Goal: Task Accomplishment & Management: Manage account settings

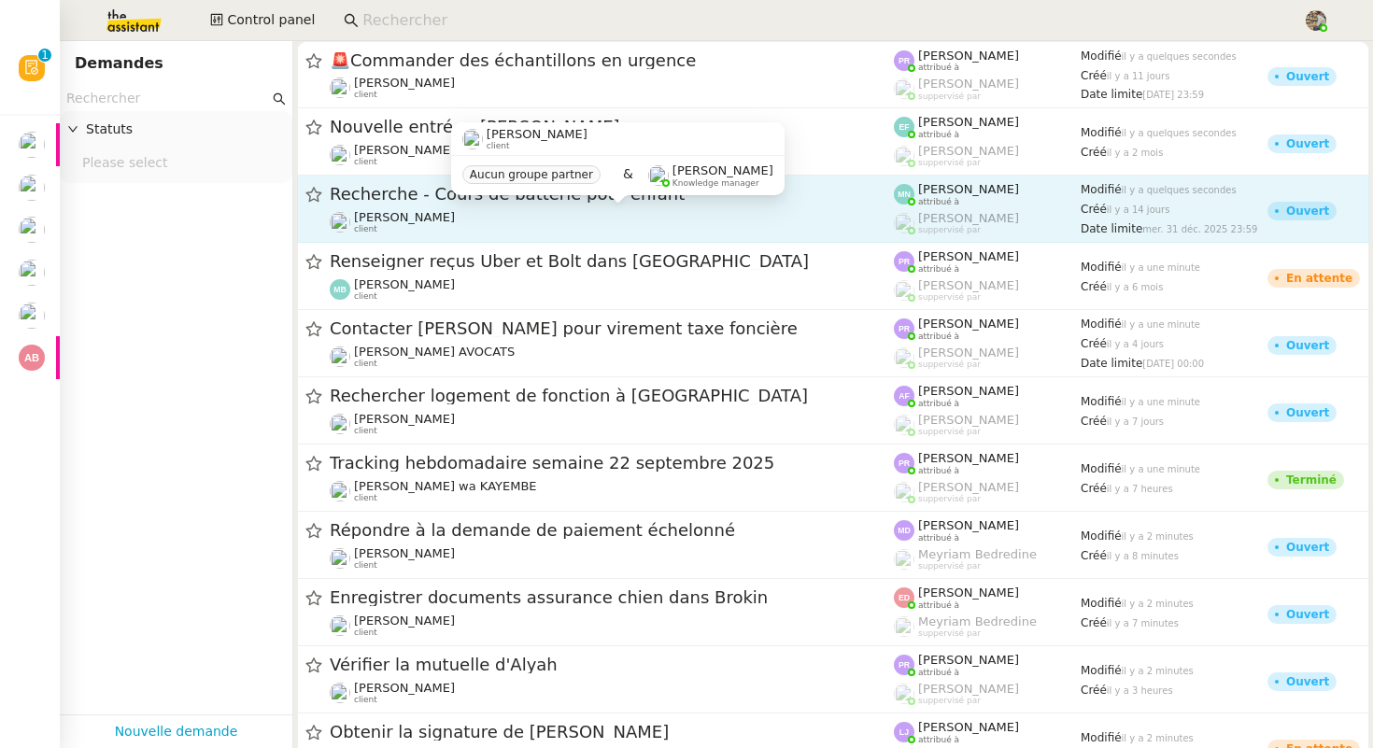
click at [443, 212] on span "Maurice N'Diaye" at bounding box center [404, 217] width 101 height 14
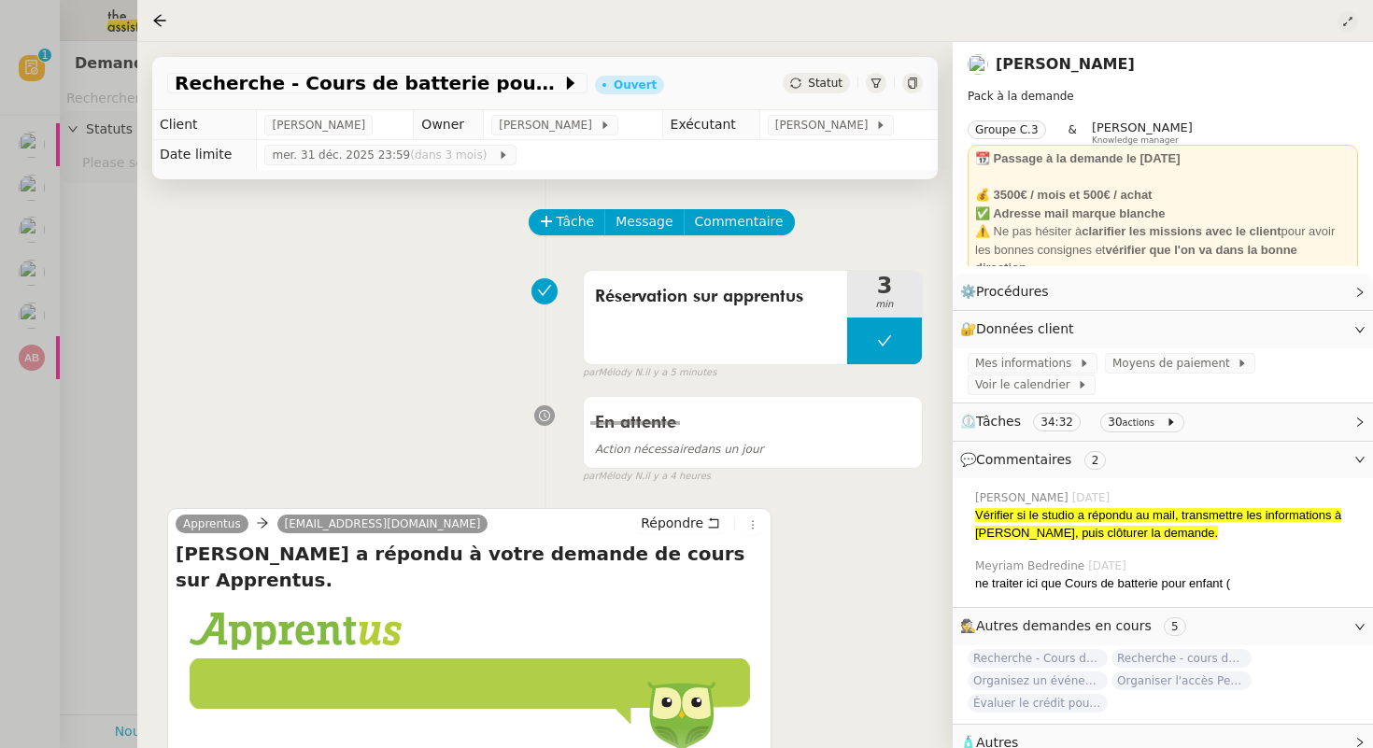
click at [1346, 26] on icon at bounding box center [1347, 21] width 11 height 11
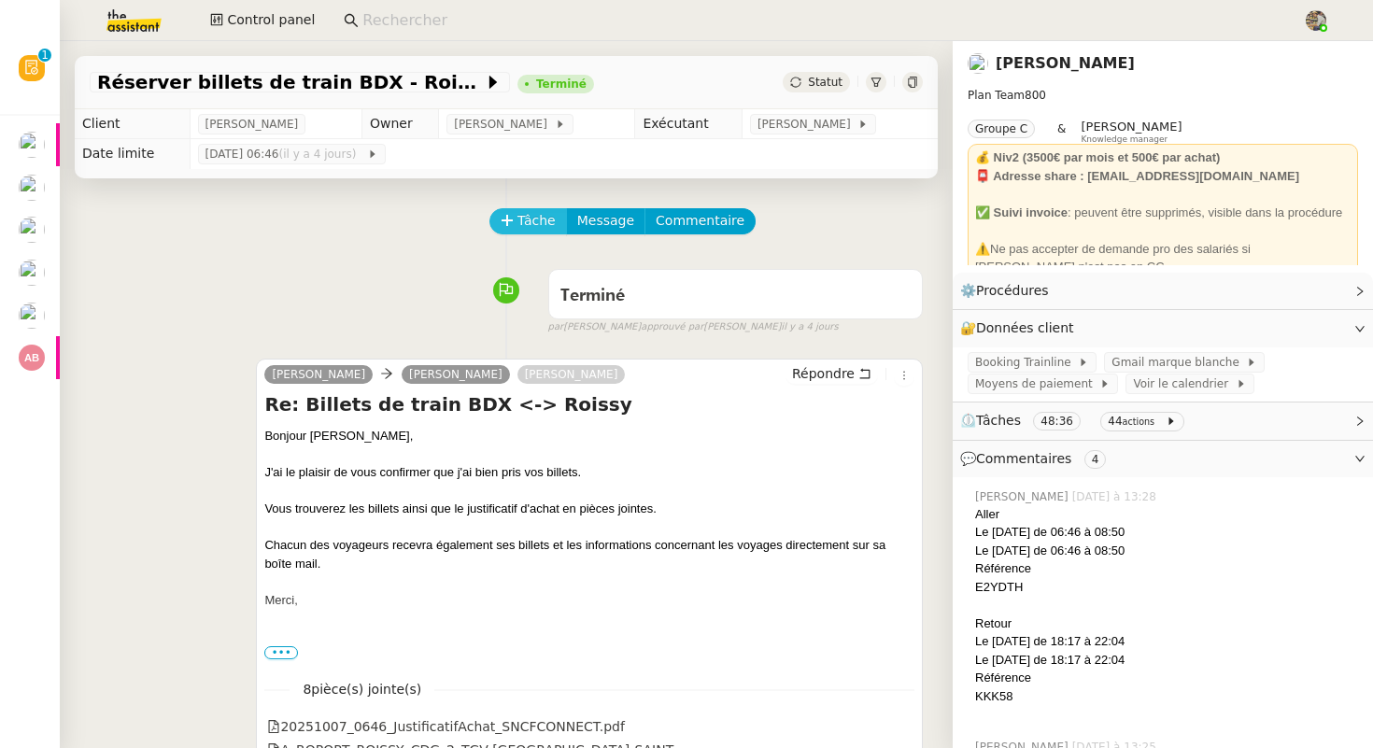
click at [514, 226] on button "Tâche" at bounding box center [528, 221] width 78 height 26
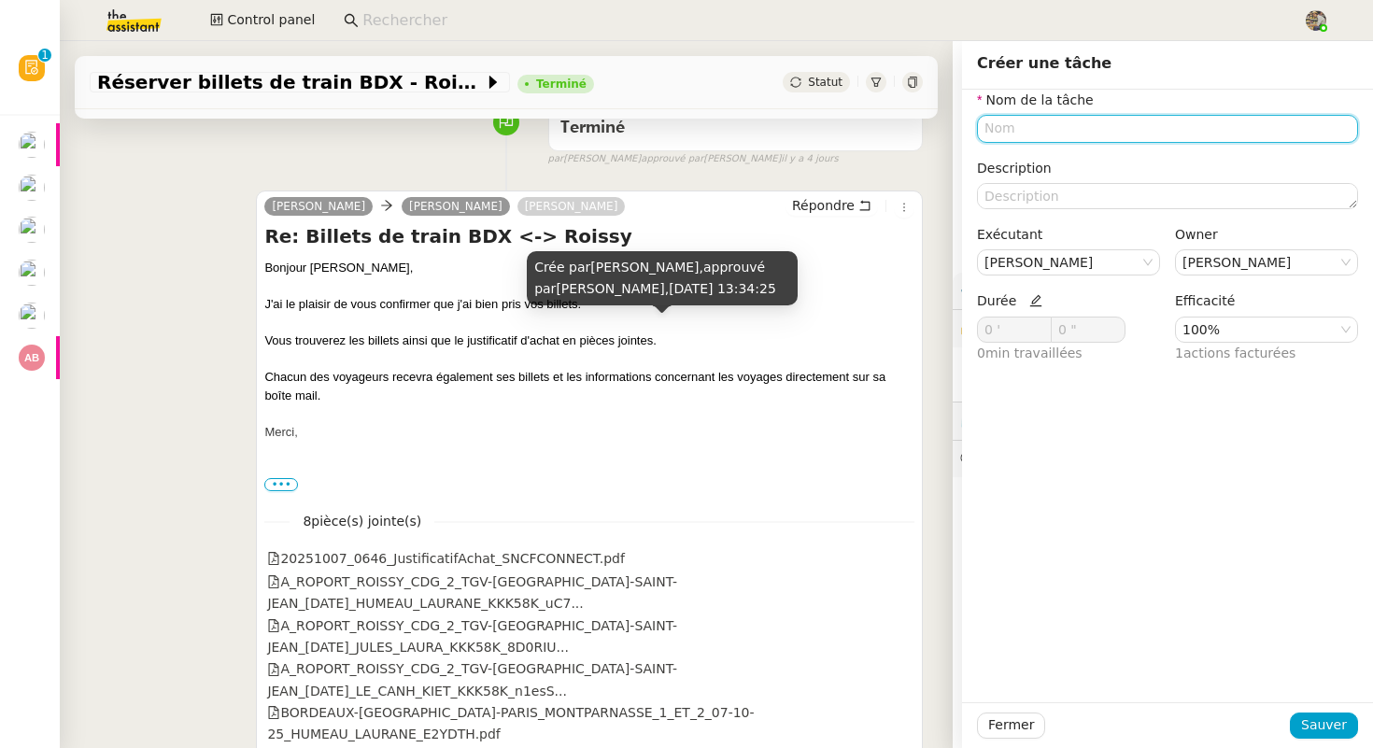
scroll to position [191, 0]
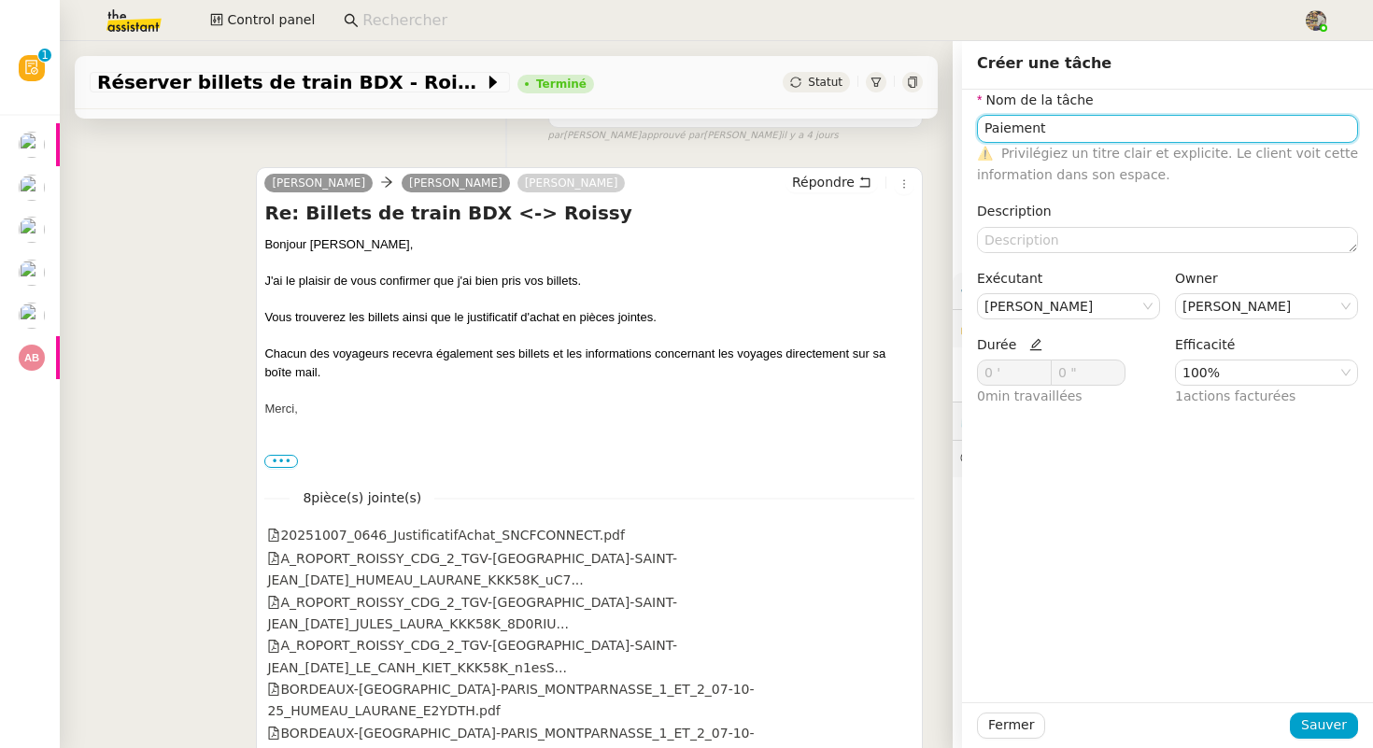
type input "Paiement"
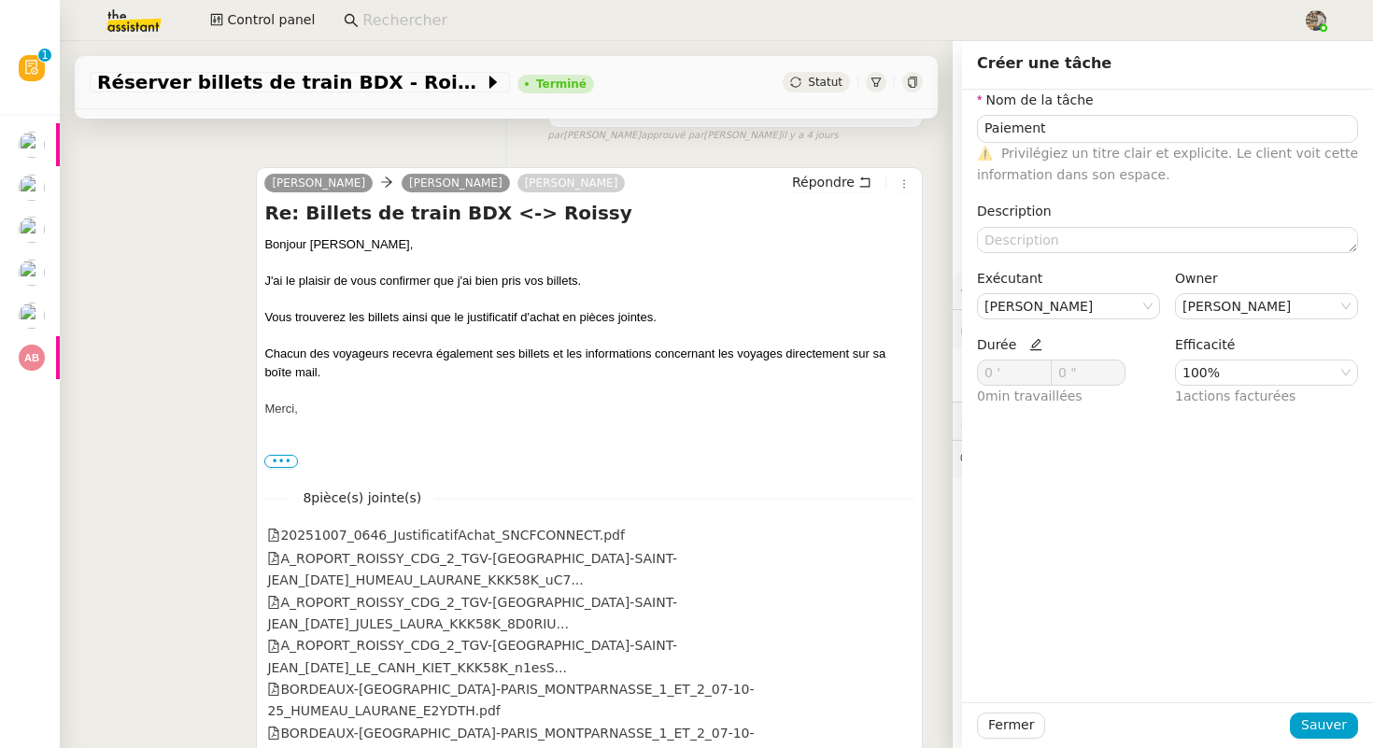
click at [1031, 345] on icon at bounding box center [1035, 344] width 13 height 13
click at [1038, 366] on icon at bounding box center [1041, 369] width 7 height 7
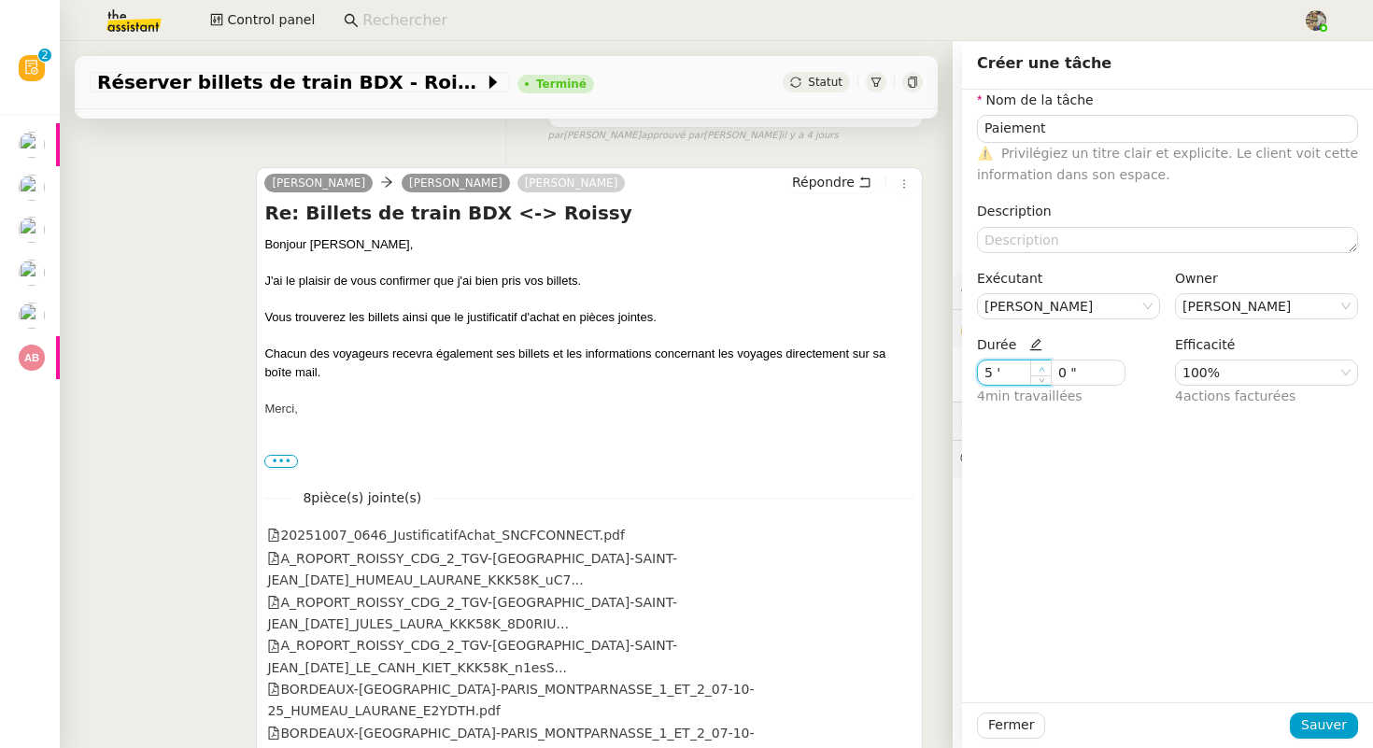
click at [1038, 366] on icon at bounding box center [1041, 369] width 7 height 7
type input "7 '"
click at [1038, 366] on icon at bounding box center [1041, 369] width 7 height 7
click at [1326, 722] on span "Sauver" at bounding box center [1324, 724] width 46 height 21
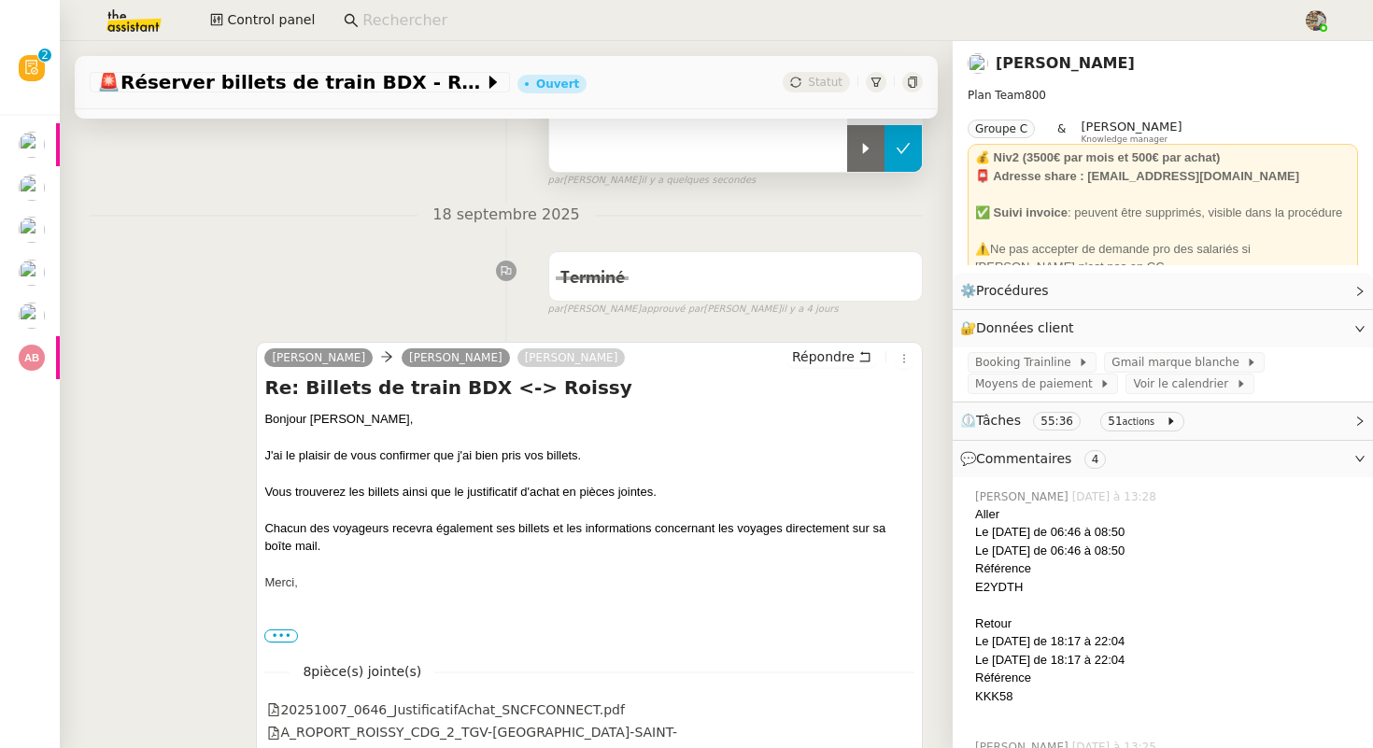
click at [904, 147] on icon at bounding box center [902, 148] width 15 height 15
click at [1028, 61] on link "Axel BANDIAKY" at bounding box center [1064, 63] width 139 height 18
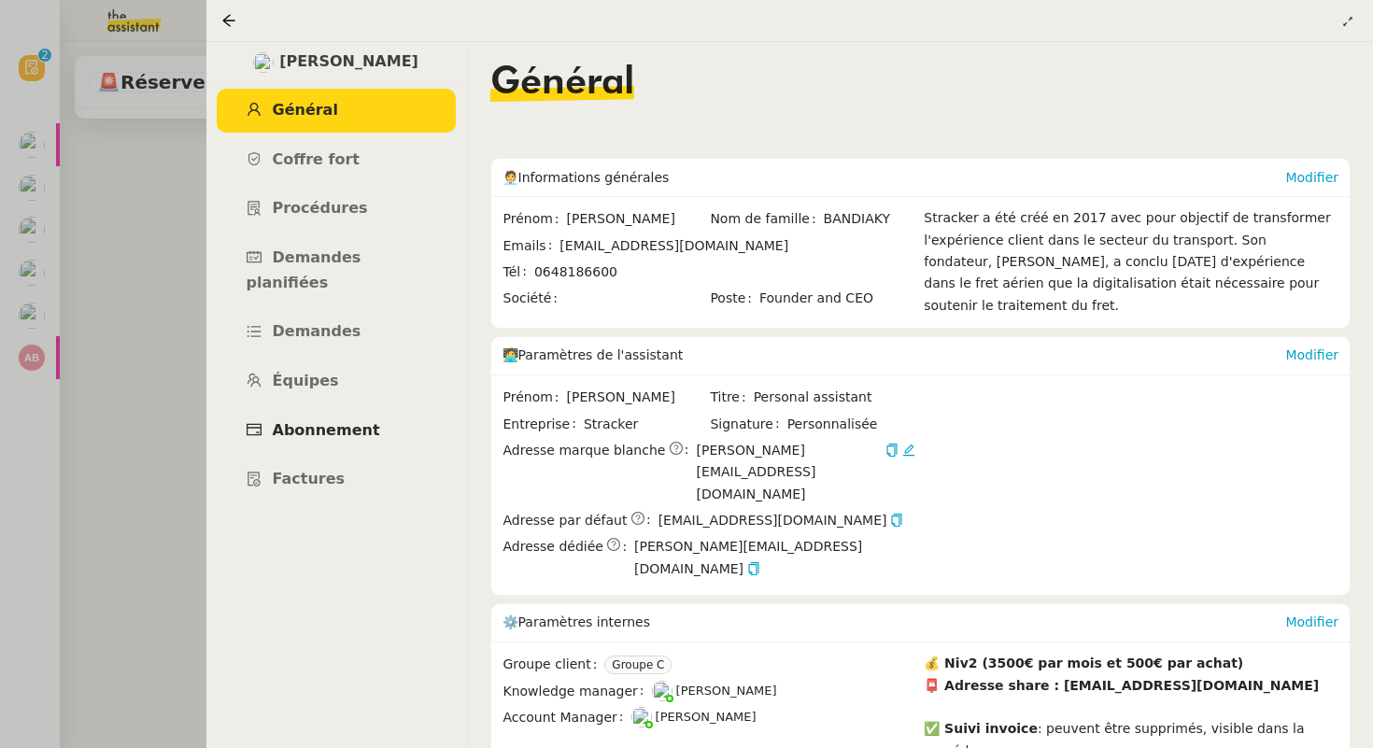
click at [303, 417] on link "Abonnement" at bounding box center [336, 431] width 239 height 44
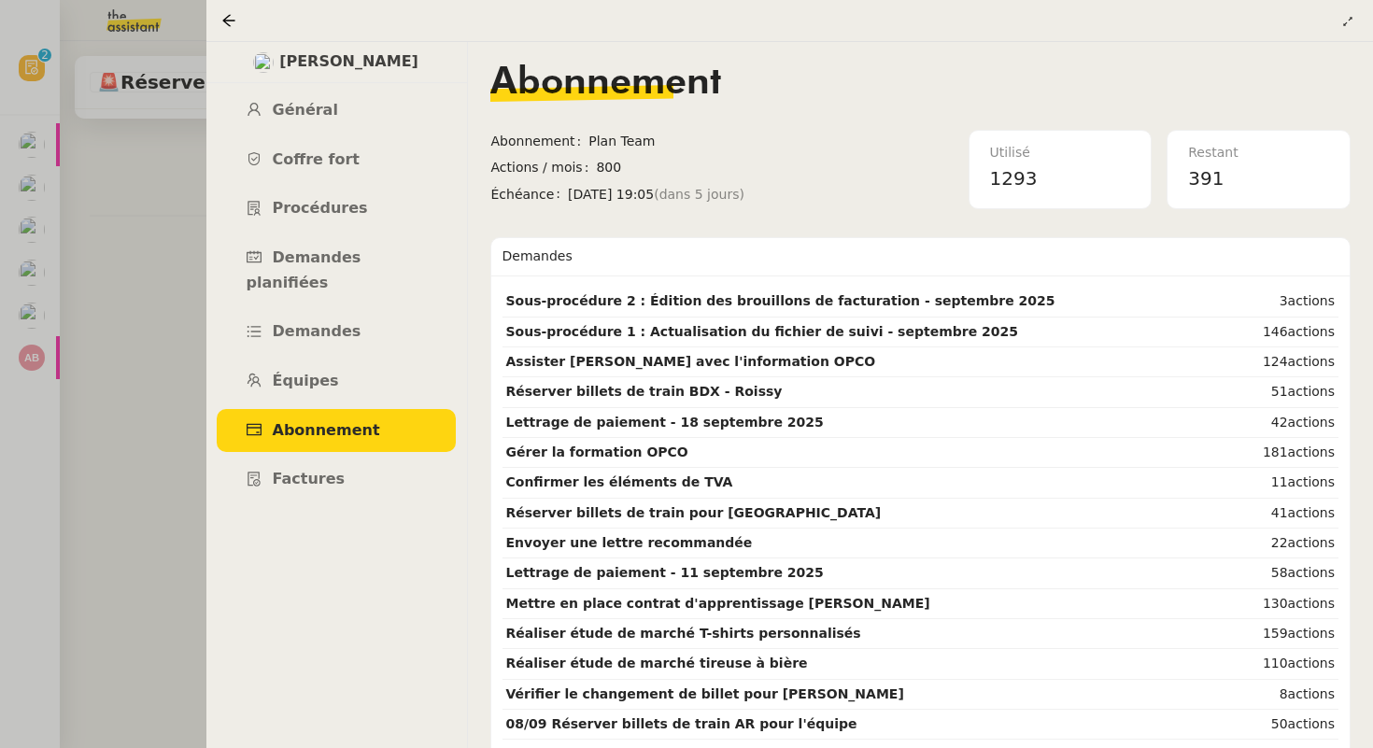
click at [146, 387] on div at bounding box center [686, 374] width 1373 height 748
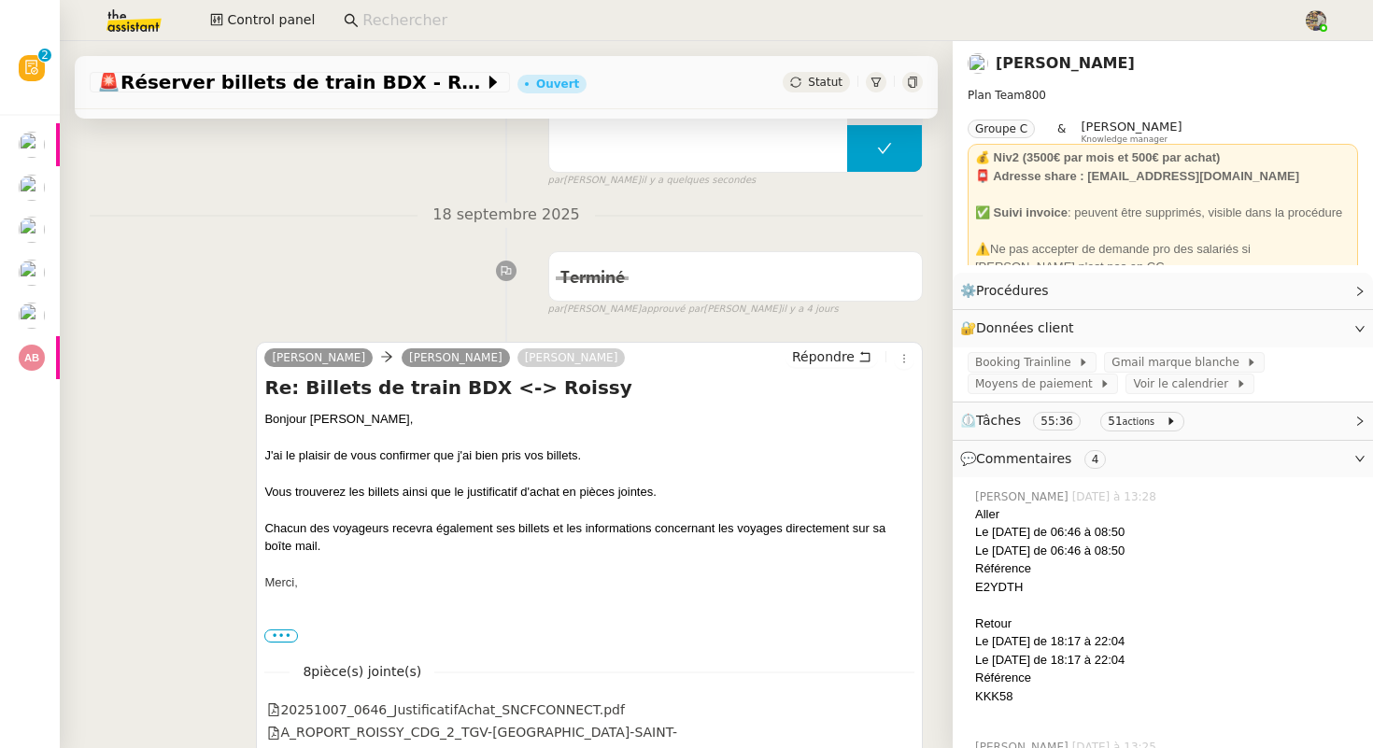
click at [1025, 67] on link "Axel BANDIAKY" at bounding box center [1064, 63] width 139 height 18
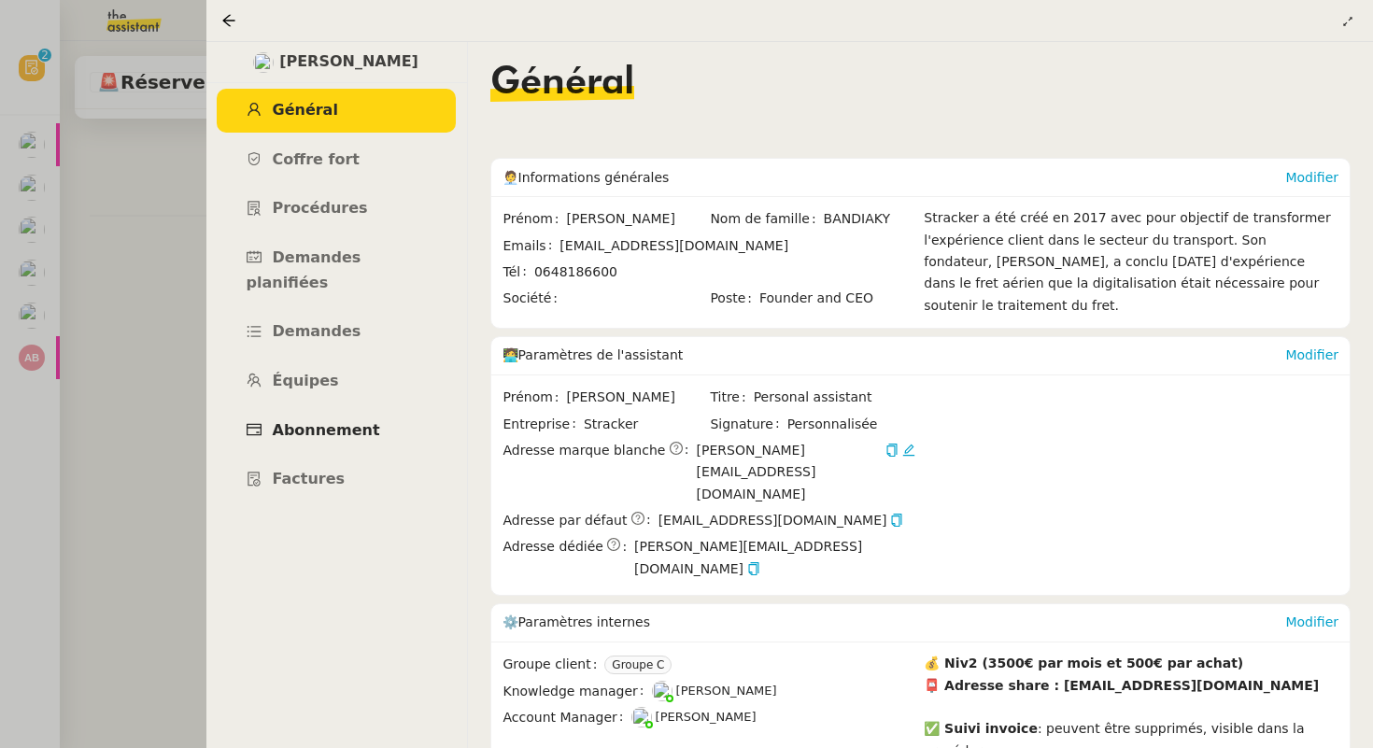
click at [377, 409] on link "Abonnement" at bounding box center [336, 431] width 239 height 44
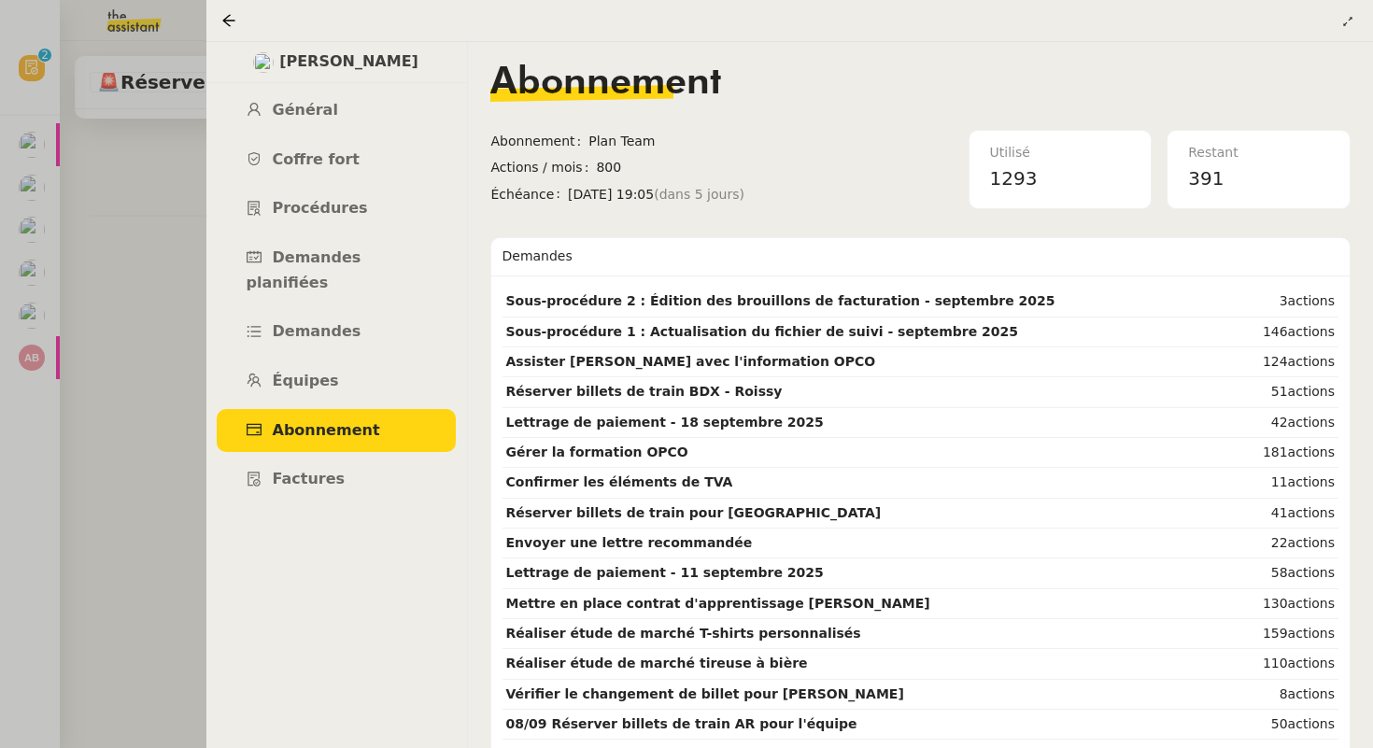
click at [139, 359] on div at bounding box center [686, 374] width 1373 height 748
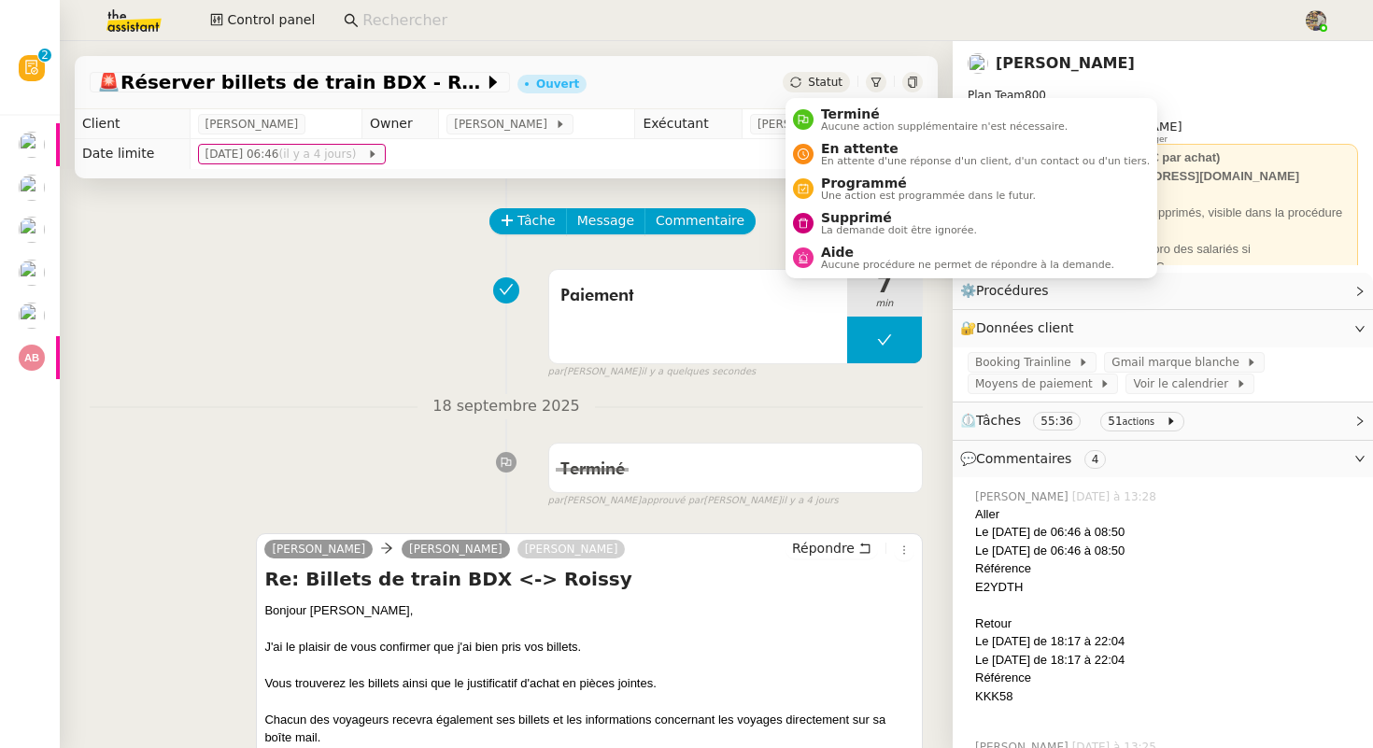
click at [808, 79] on div "Statut" at bounding box center [815, 82] width 67 height 21
click at [844, 125] on span "Aucune action supplémentaire n'est nécessaire." at bounding box center [944, 126] width 247 height 10
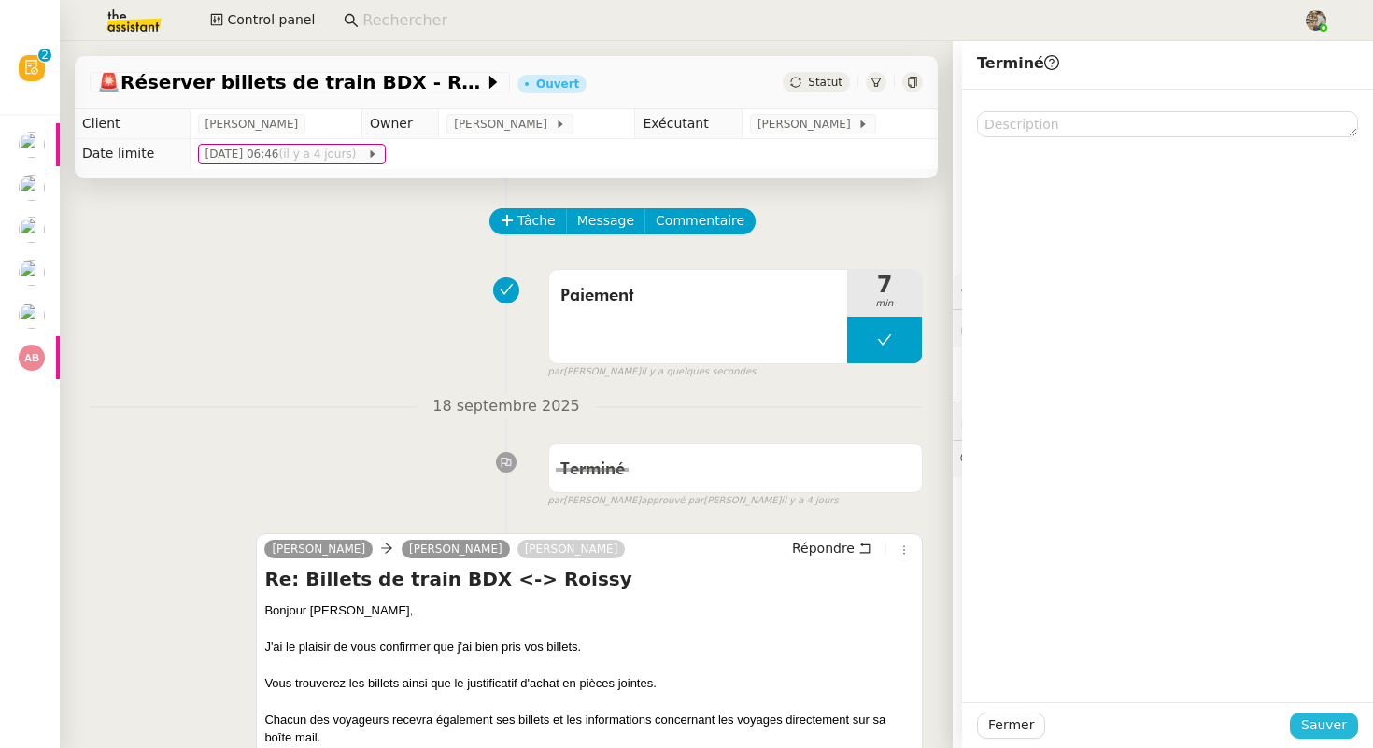
click at [1323, 728] on span "Sauver" at bounding box center [1324, 724] width 46 height 21
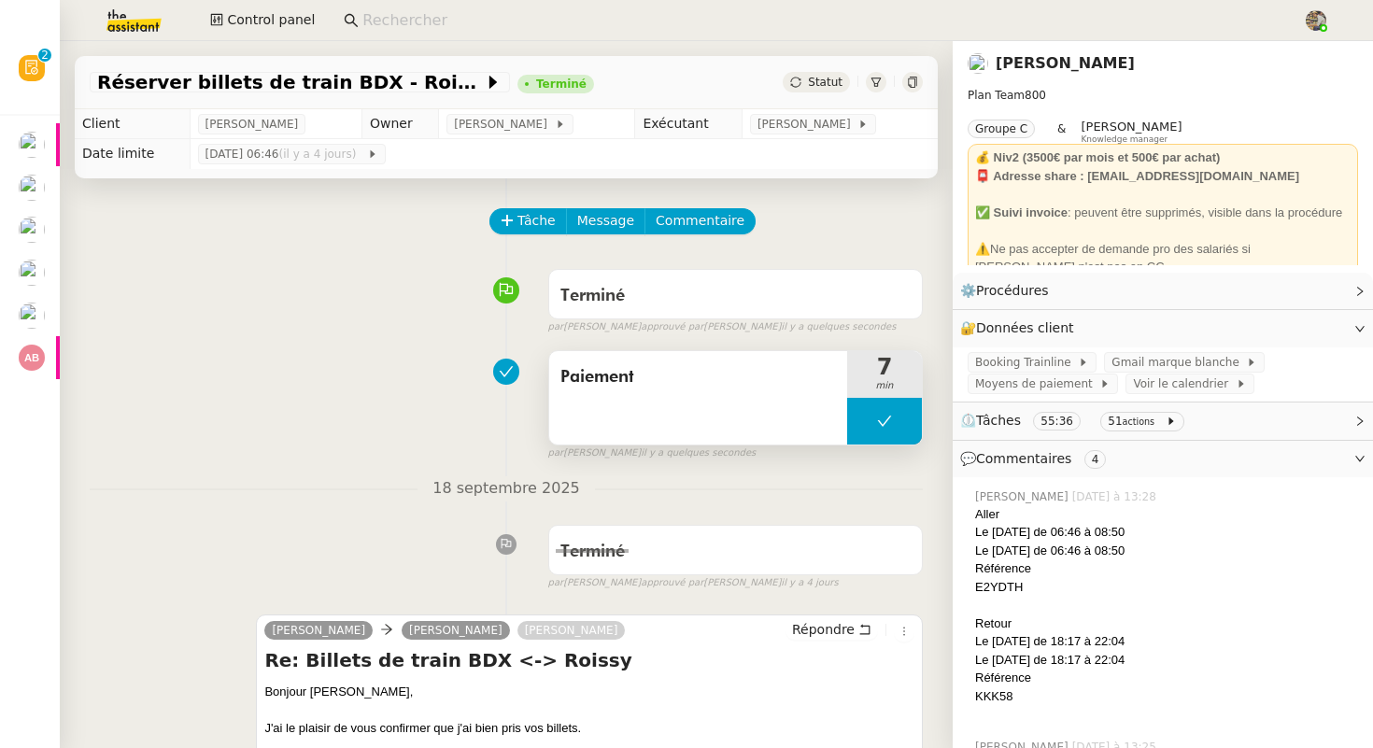
click at [676, 367] on span "Paiement" at bounding box center [697, 377] width 275 height 28
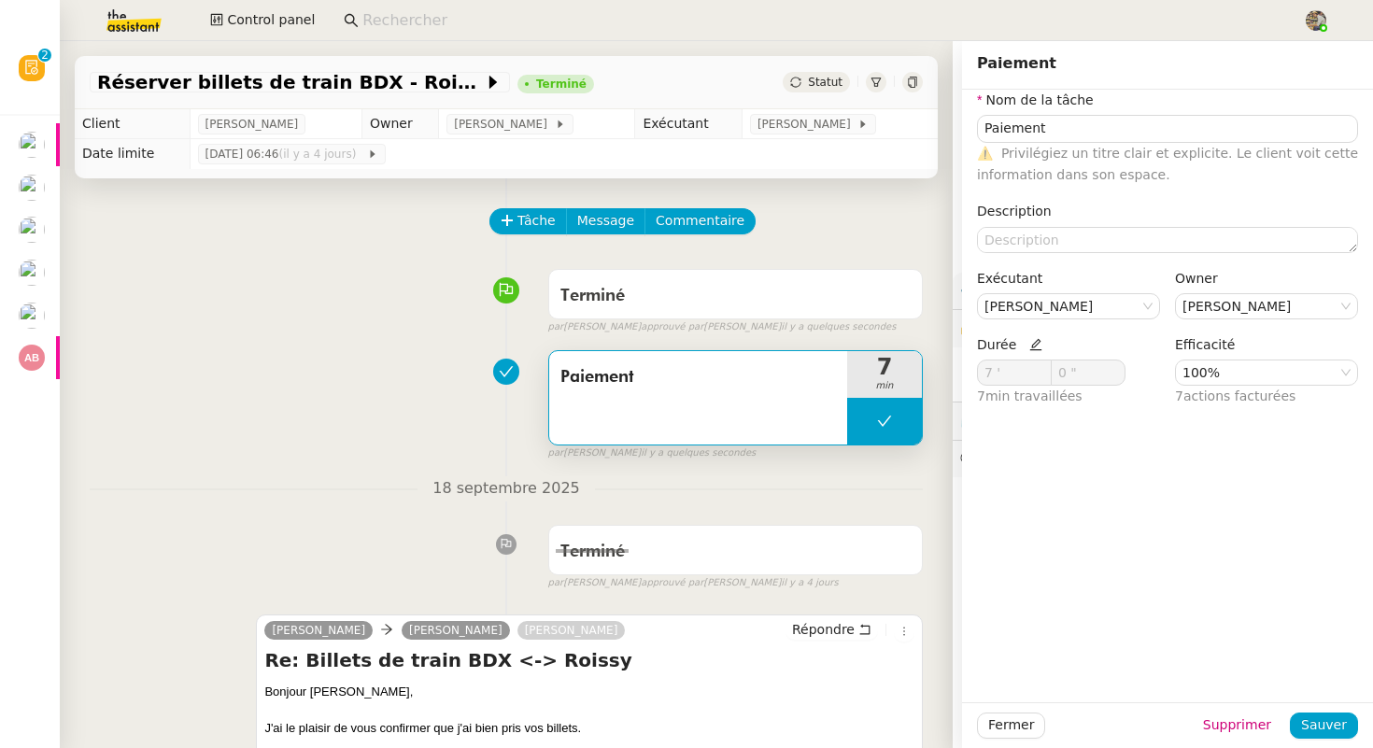
click at [1029, 345] on icon at bounding box center [1035, 345] width 12 height 12
click at [1042, 366] on icon at bounding box center [1041, 369] width 7 height 7
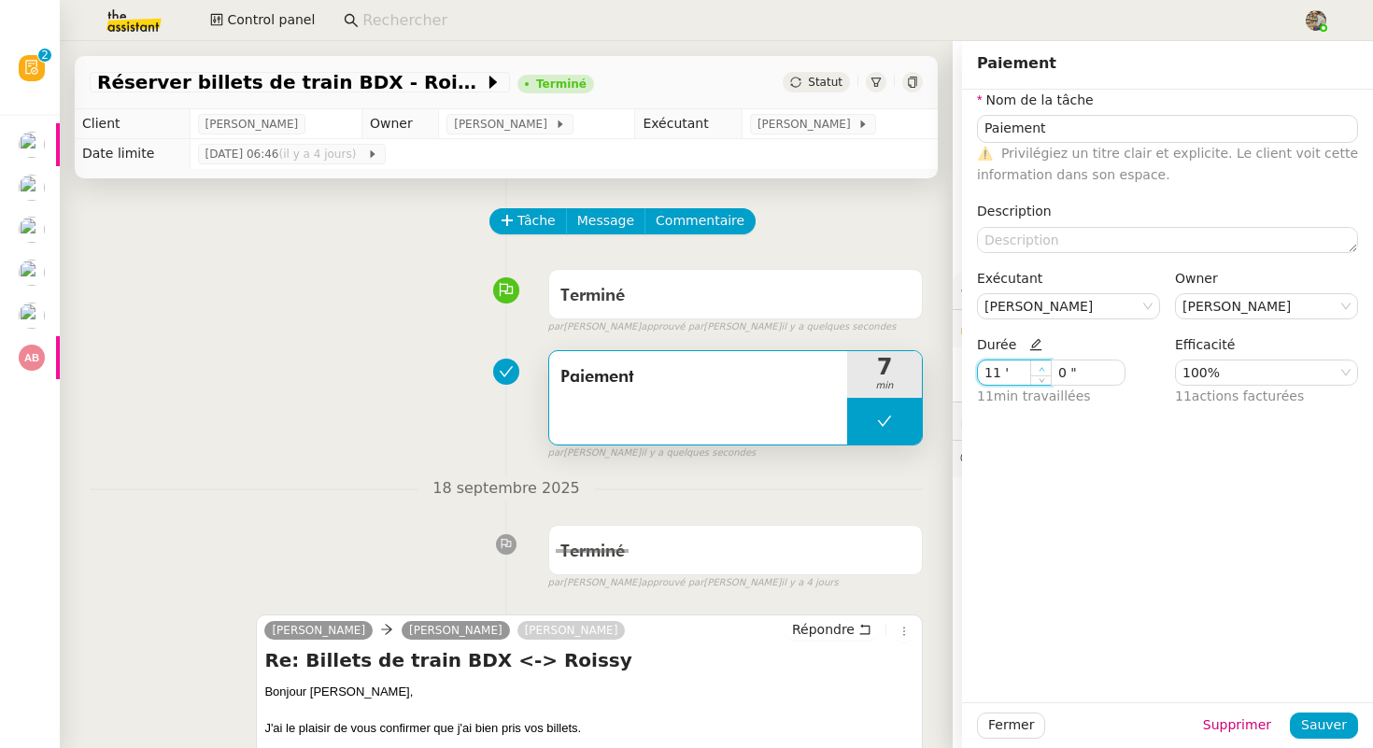
type input "12 '"
click at [1042, 366] on icon at bounding box center [1041, 369] width 7 height 7
click at [1329, 721] on span "Sauver" at bounding box center [1324, 724] width 46 height 21
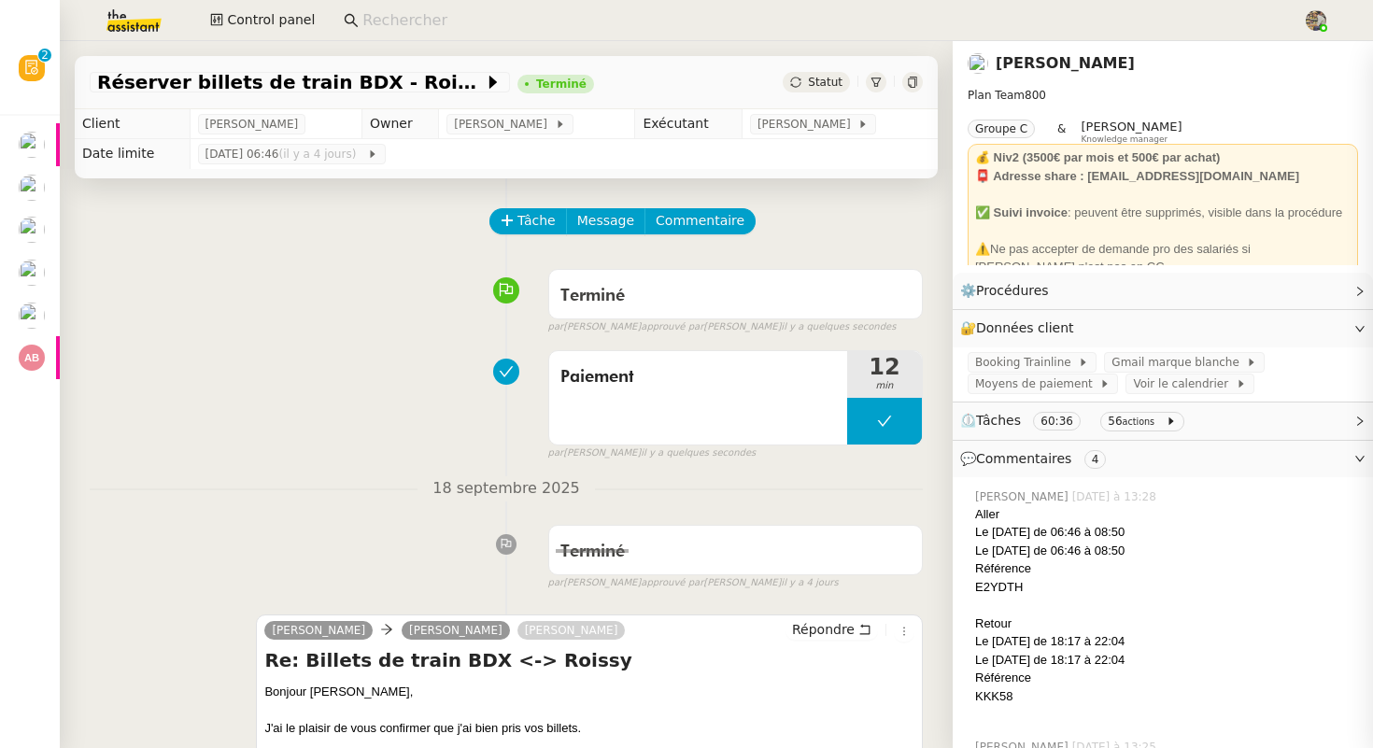
click at [264, 445] on div "Paiement 12 min false par Charles G. il y a quelques secondes" at bounding box center [506, 402] width 833 height 120
click at [912, 76] on div at bounding box center [912, 82] width 21 height 21
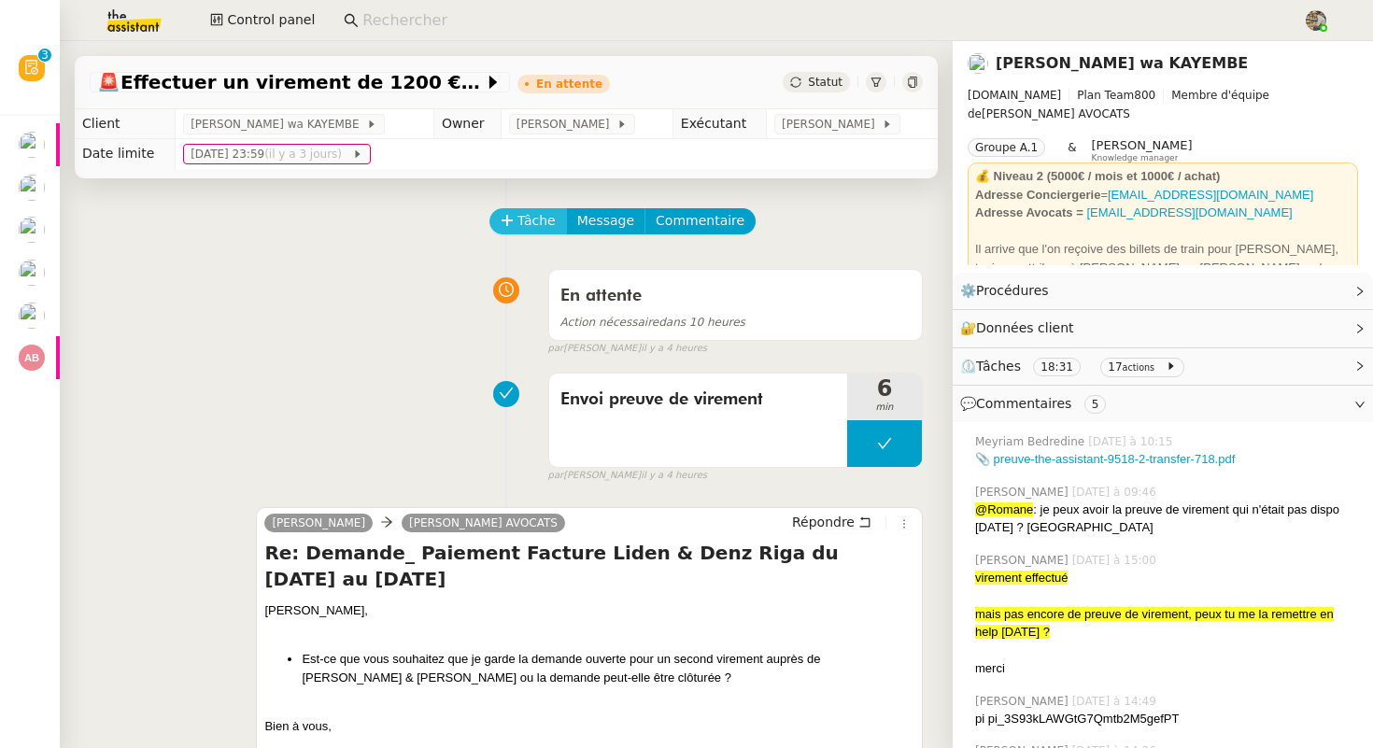
click at [526, 226] on span "Tâche" at bounding box center [536, 220] width 38 height 21
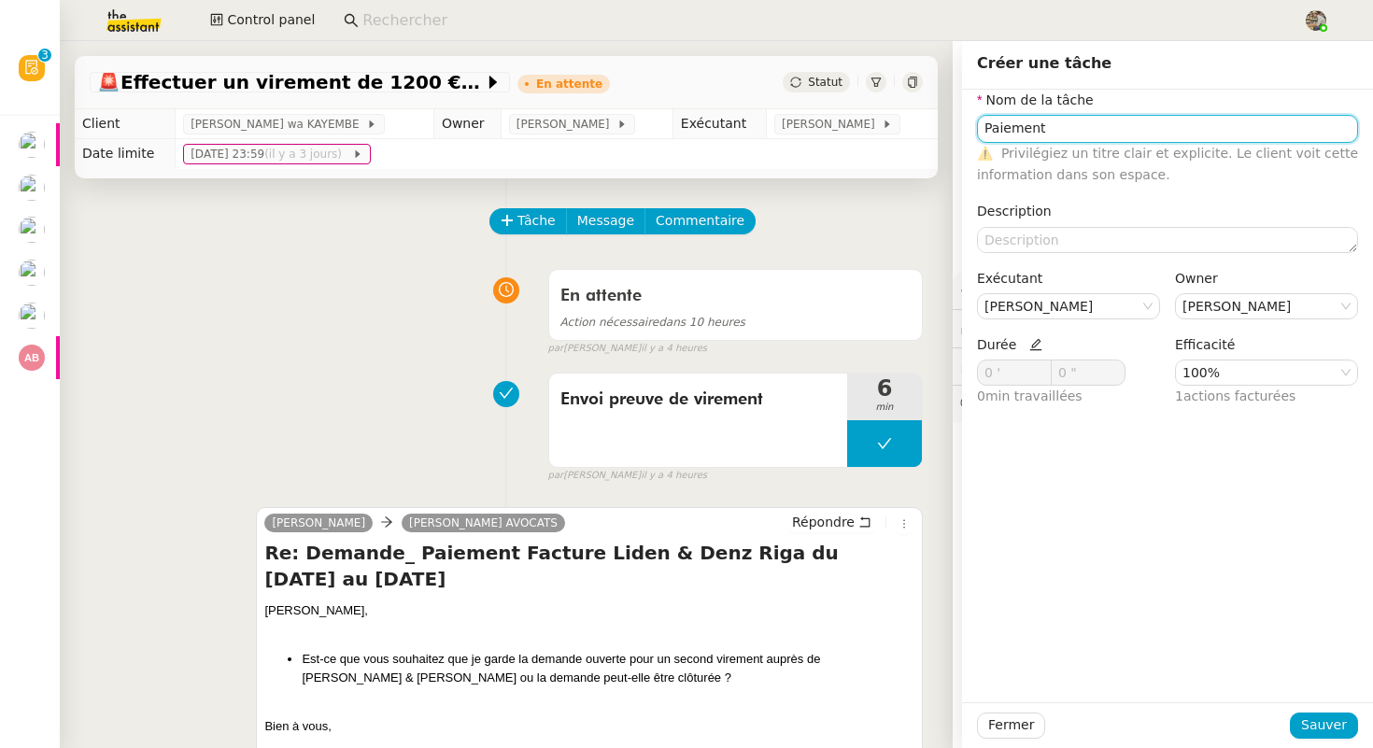
type input "Paiement"
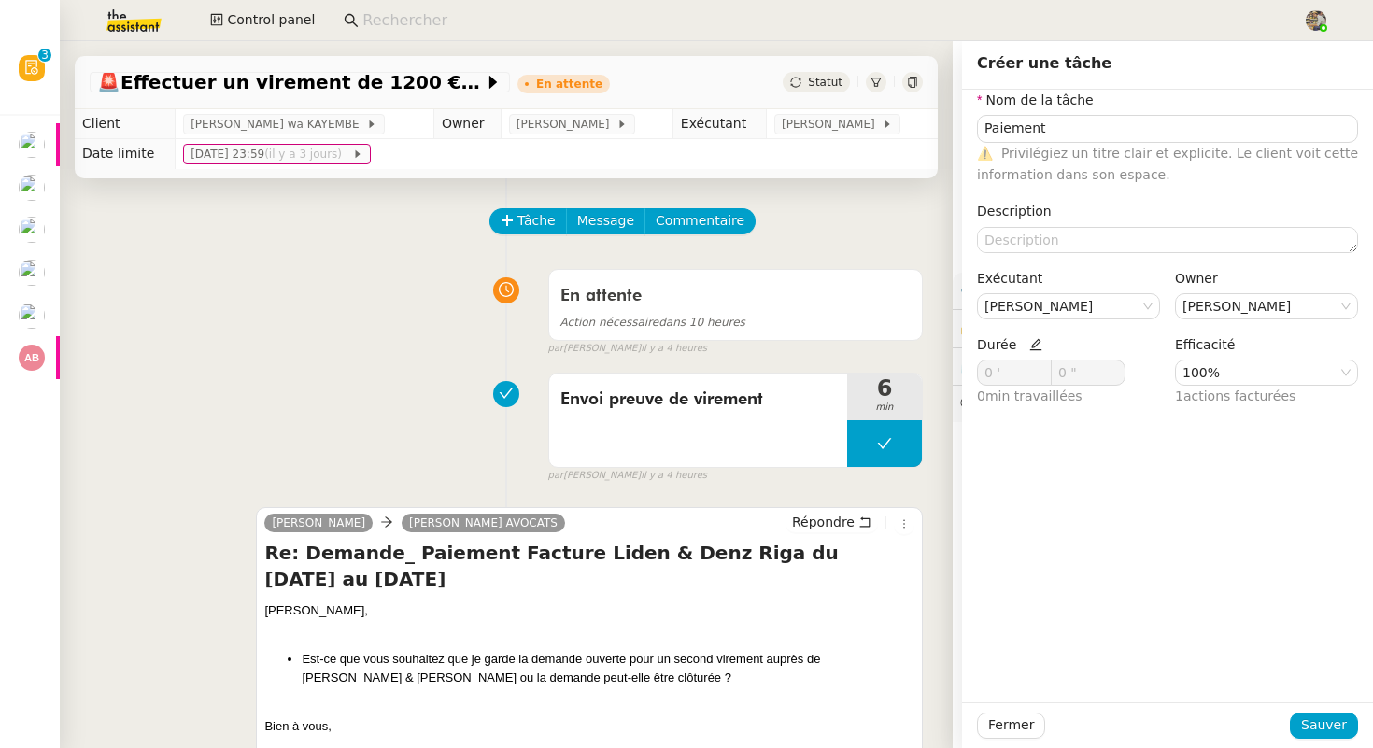
click at [1031, 345] on icon at bounding box center [1035, 345] width 12 height 12
click at [1043, 368] on icon at bounding box center [1041, 369] width 7 height 7
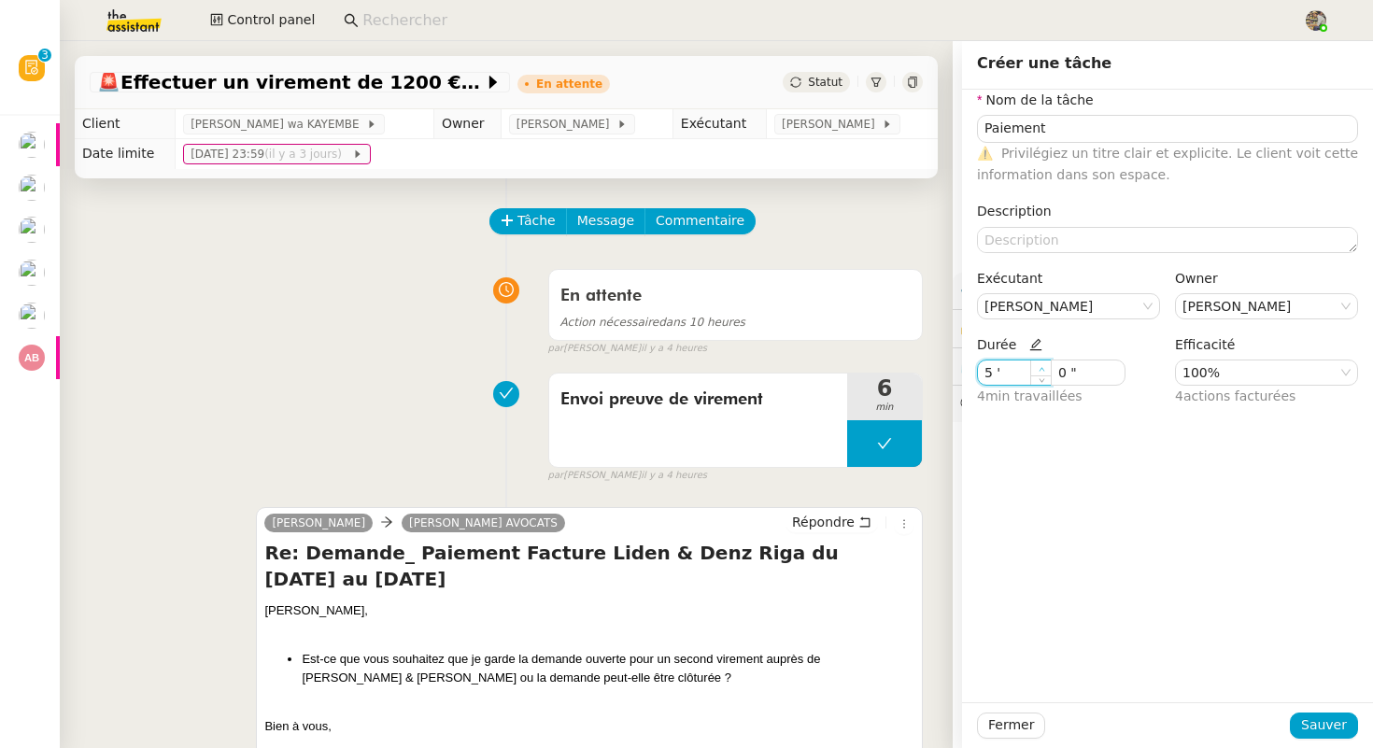
click at [1043, 368] on icon at bounding box center [1041, 369] width 7 height 7
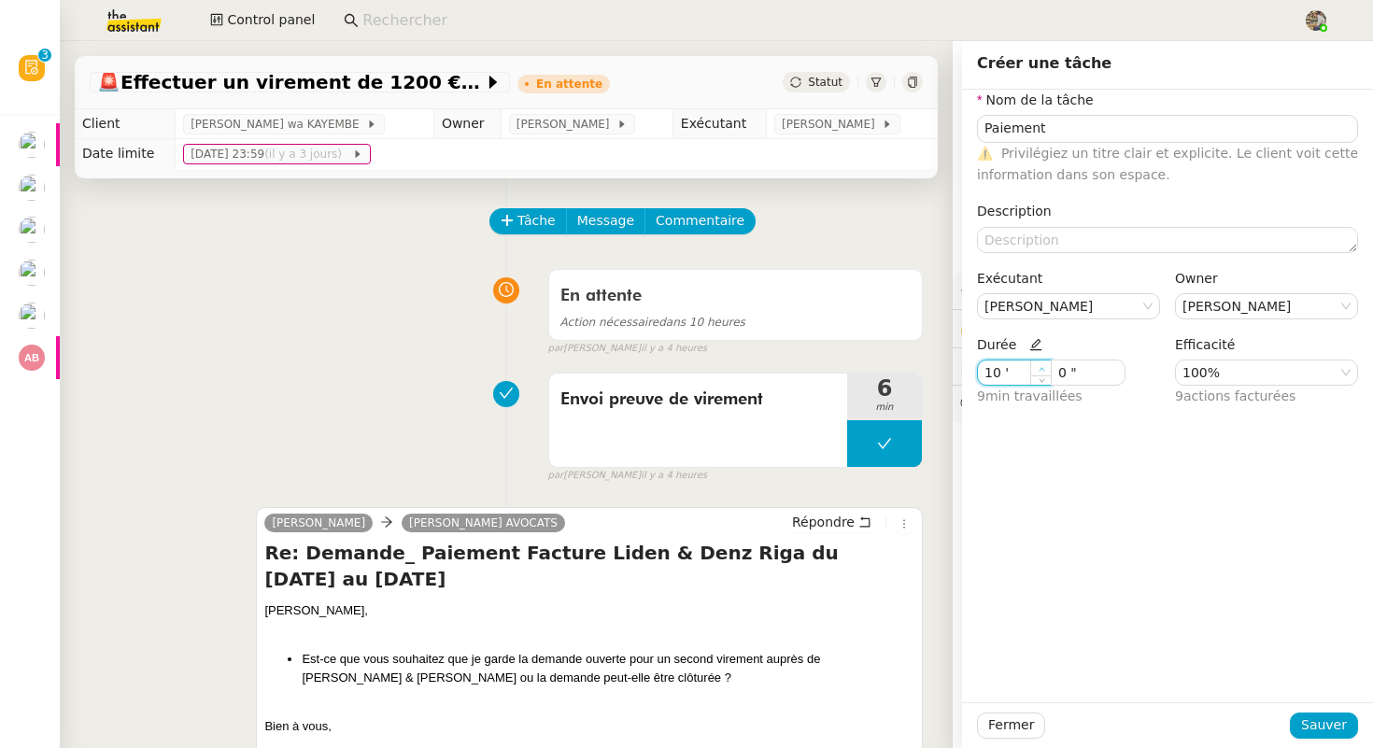
click at [1043, 368] on icon at bounding box center [1041, 369] width 7 height 7
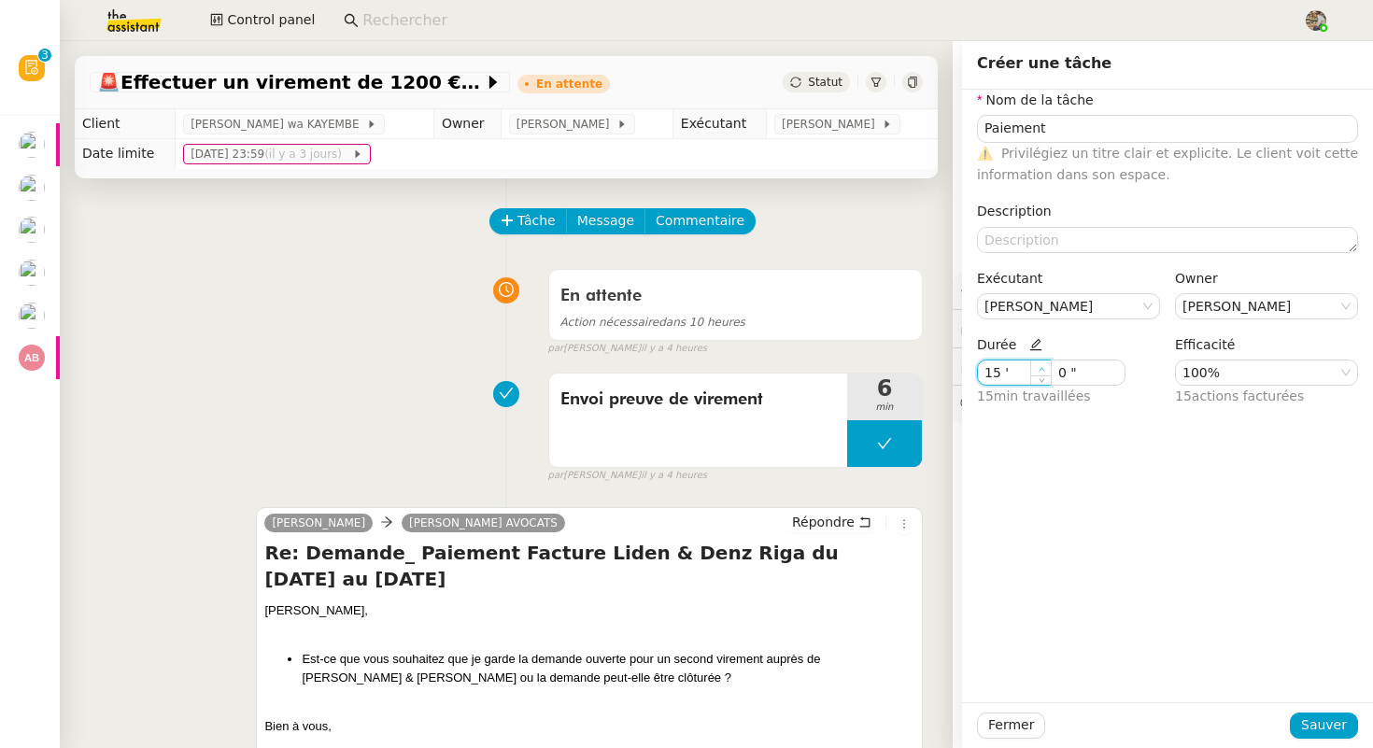
click at [1043, 368] on icon at bounding box center [1041, 369] width 7 height 7
type input "18 '"
click at [1043, 368] on icon at bounding box center [1041, 369] width 7 height 7
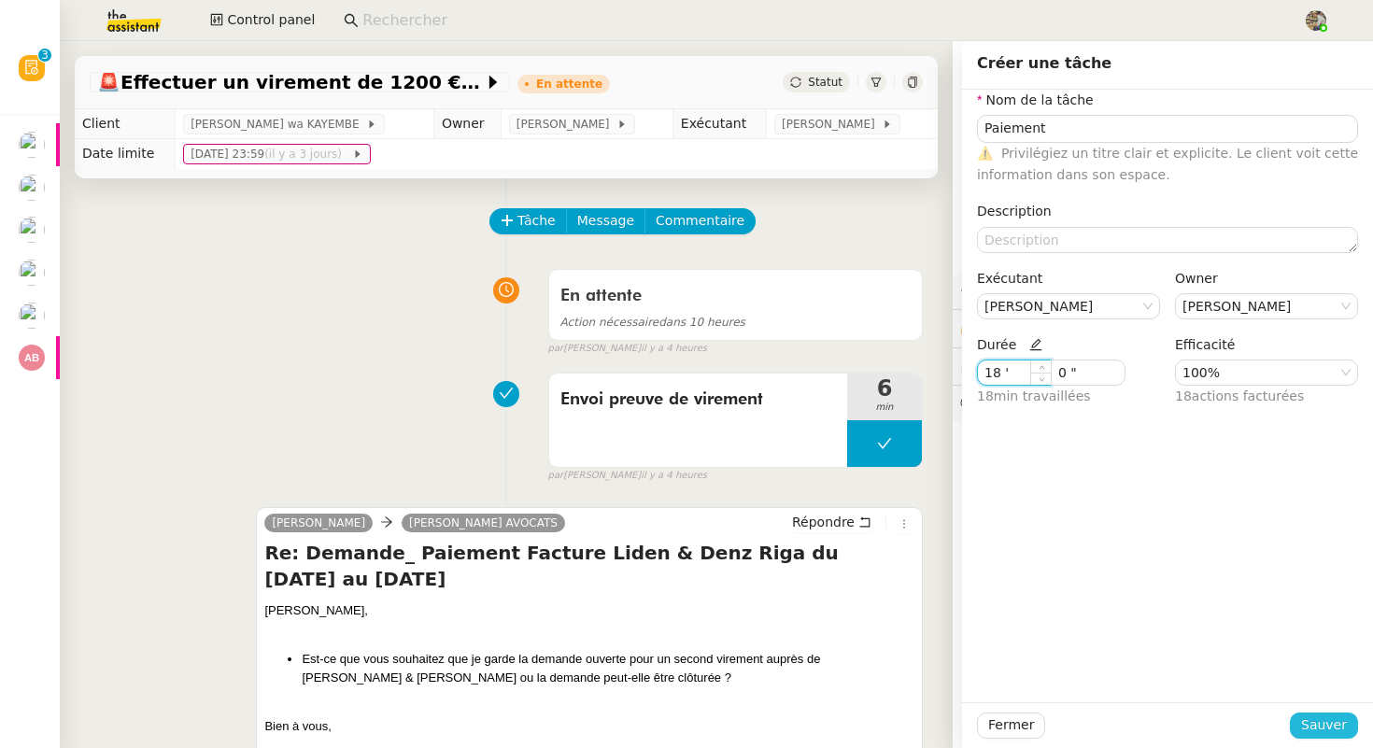
click at [1324, 728] on span "Sauver" at bounding box center [1324, 724] width 46 height 21
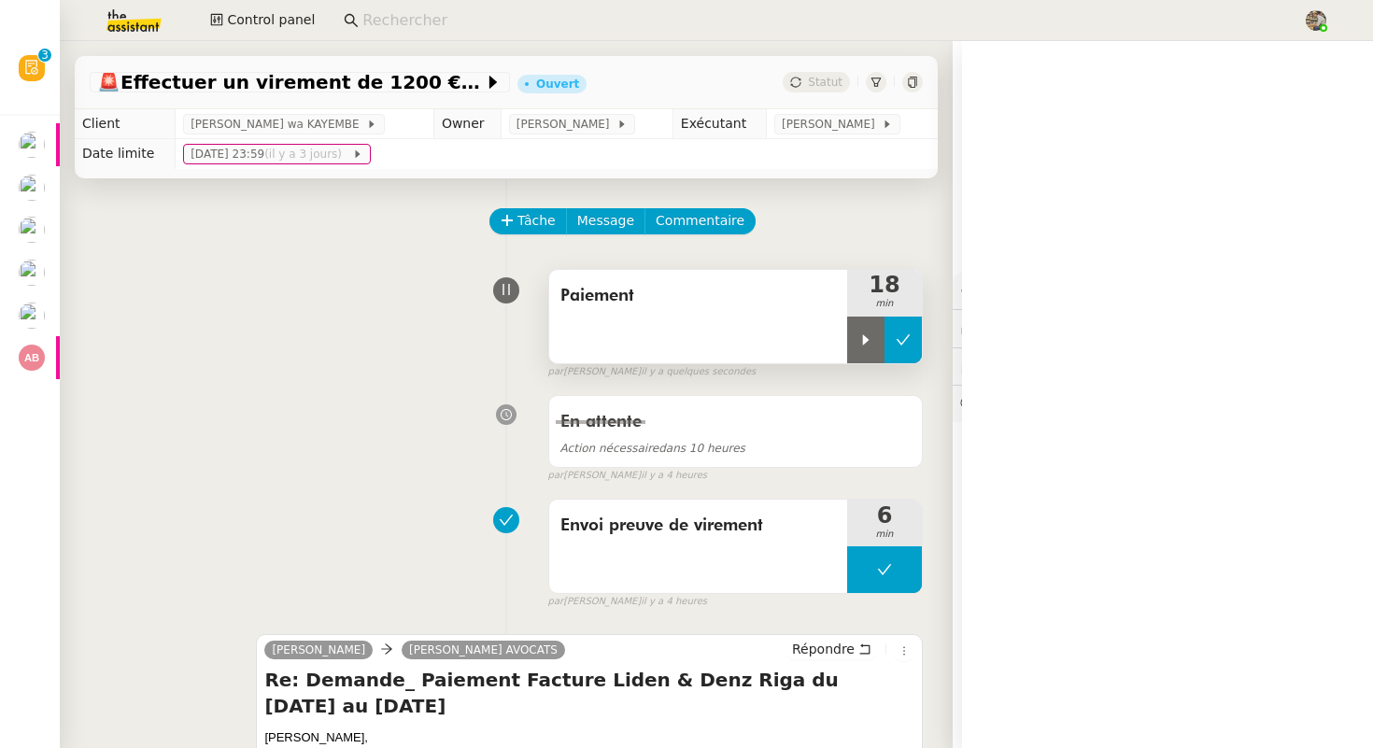
click at [899, 335] on icon at bounding box center [902, 339] width 15 height 15
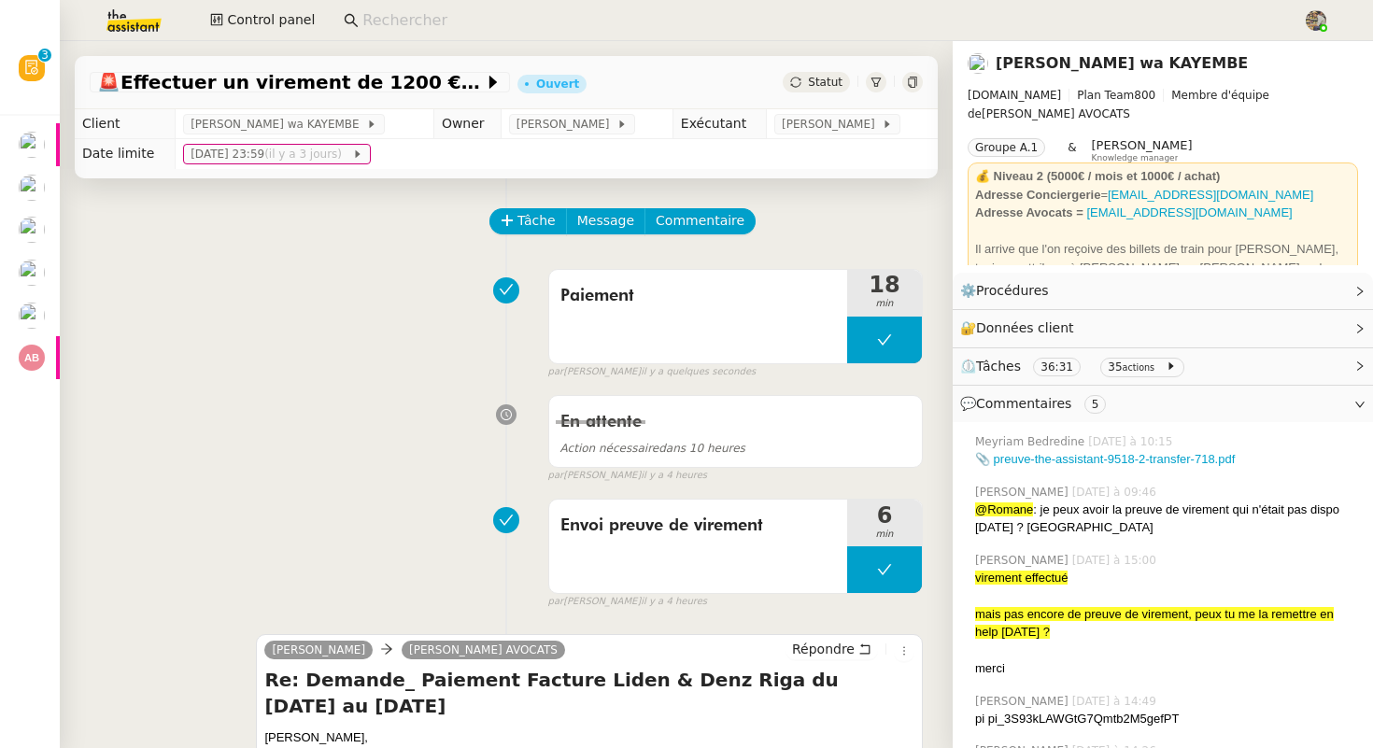
click at [812, 84] on span "Statut" at bounding box center [825, 82] width 35 height 13
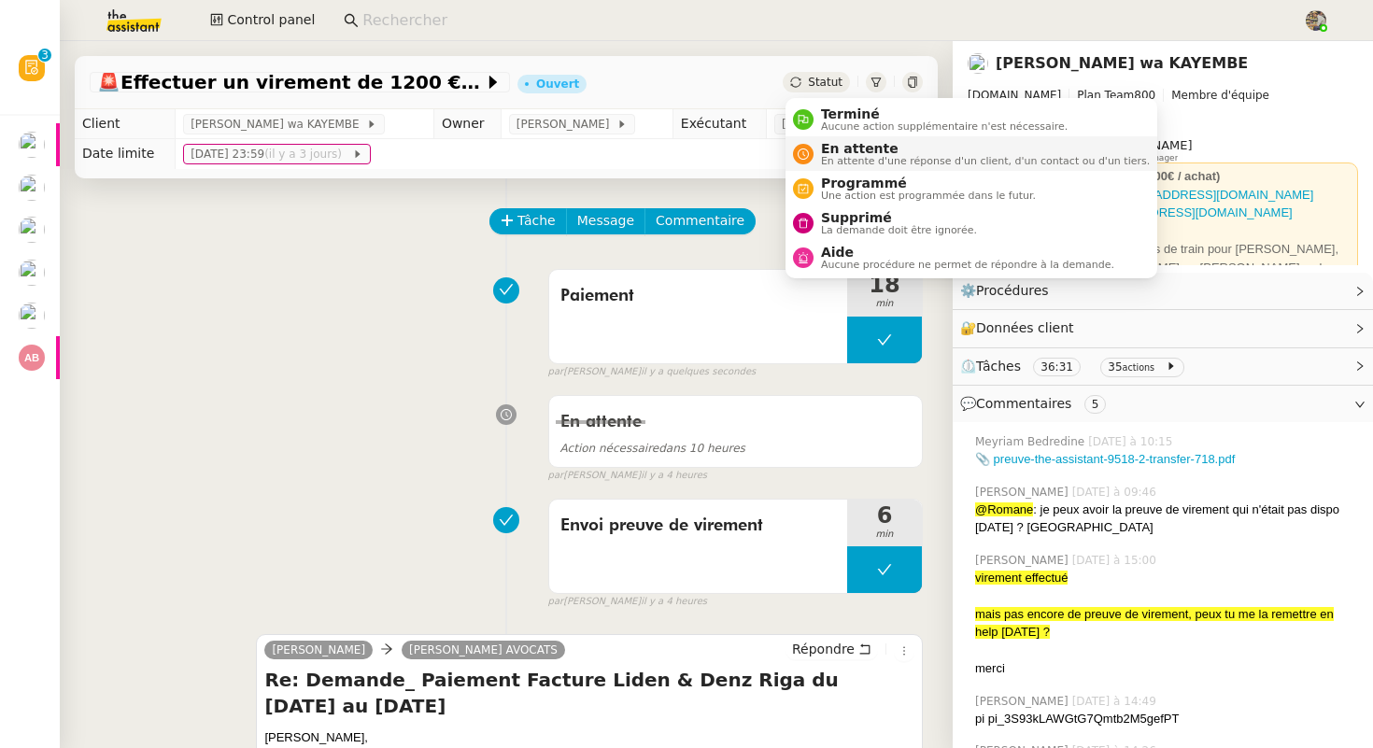
click at [826, 150] on span "En attente" at bounding box center [985, 148] width 329 height 15
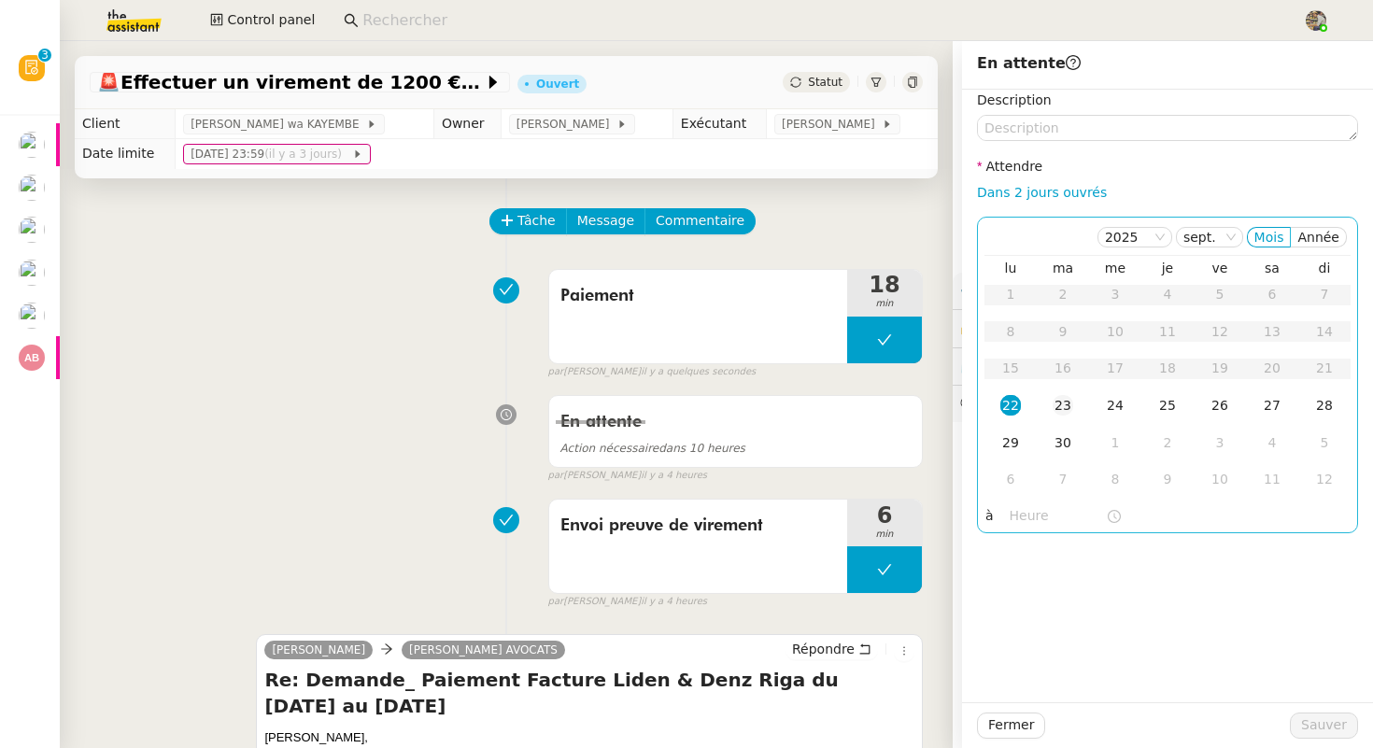
click at [1055, 402] on div "23" at bounding box center [1062, 405] width 21 height 21
click at [1028, 516] on input "text" at bounding box center [1057, 515] width 96 height 21
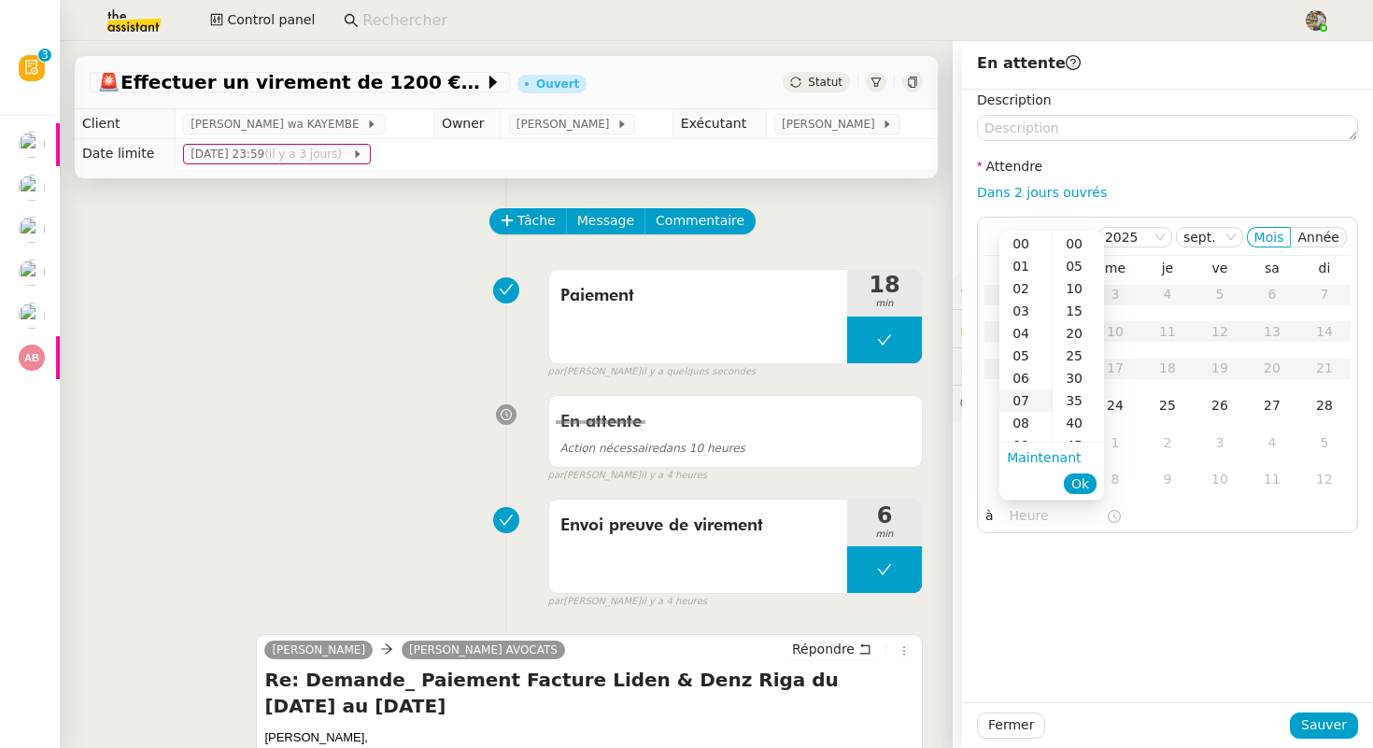
click at [1022, 401] on div "07" at bounding box center [1025, 400] width 52 height 22
click at [1071, 245] on div "00" at bounding box center [1077, 244] width 51 height 22
type input "07:00"
click at [1084, 485] on span "Ok" at bounding box center [1080, 483] width 18 height 19
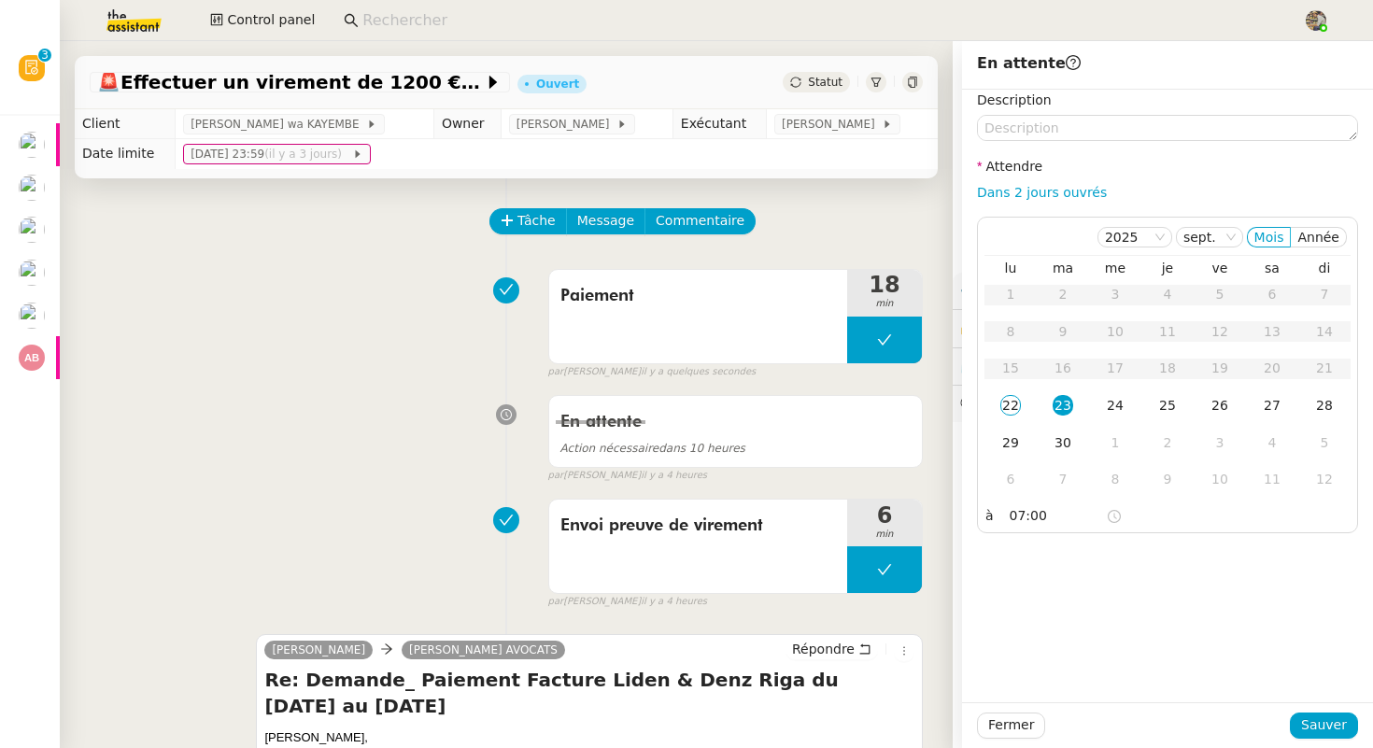
click at [1320, 740] on div "Fermer Sauver" at bounding box center [1167, 725] width 411 height 46
click at [1325, 725] on span "Sauver" at bounding box center [1324, 724] width 46 height 21
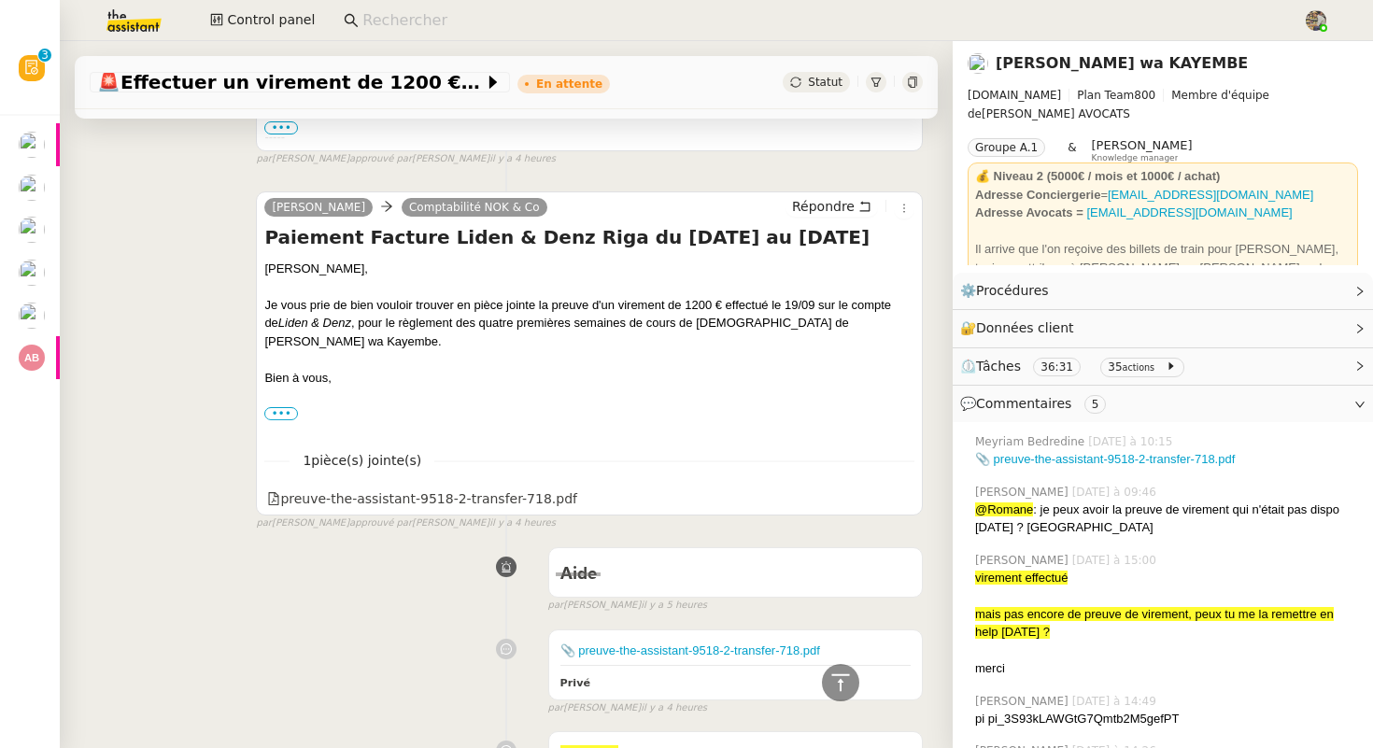
scroll to position [907, 0]
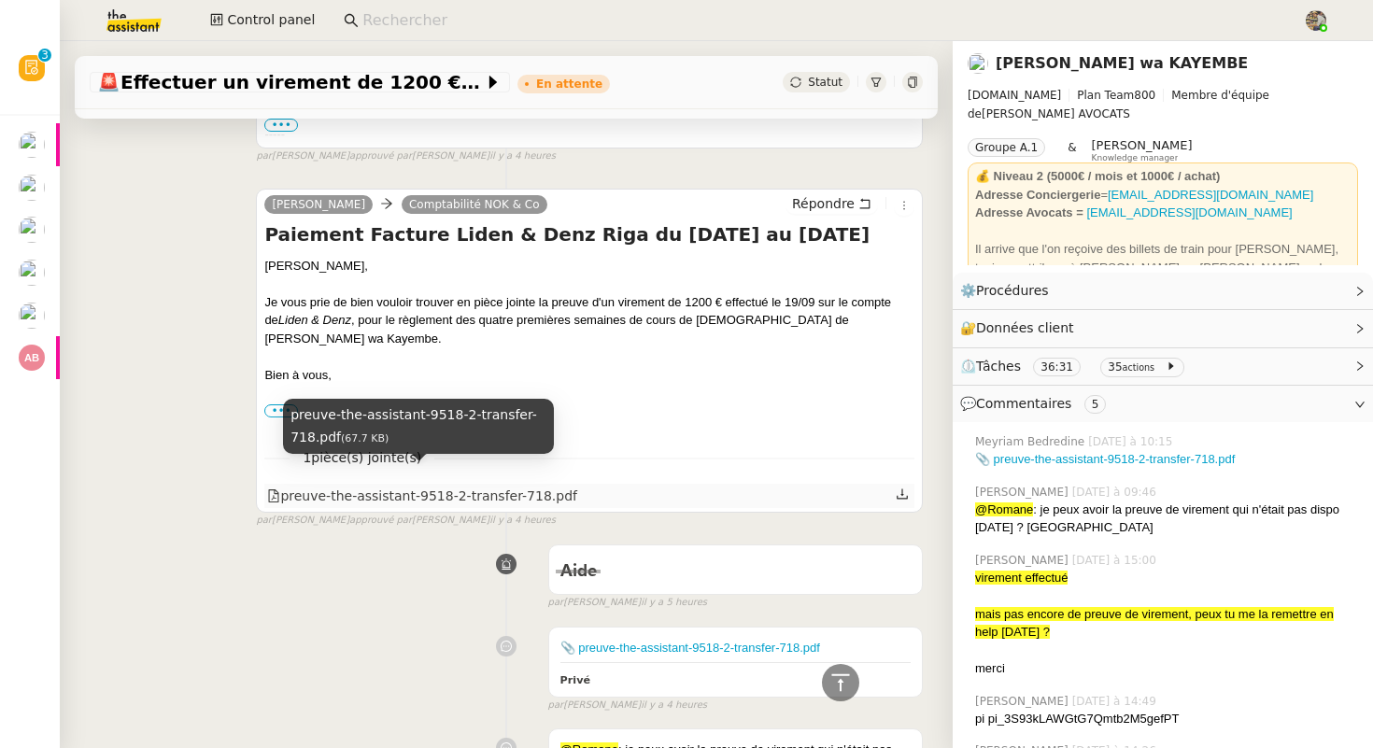
click at [366, 486] on div "preuve-the-assistant-9518-2-transfer-718.pdf" at bounding box center [422, 496] width 310 height 21
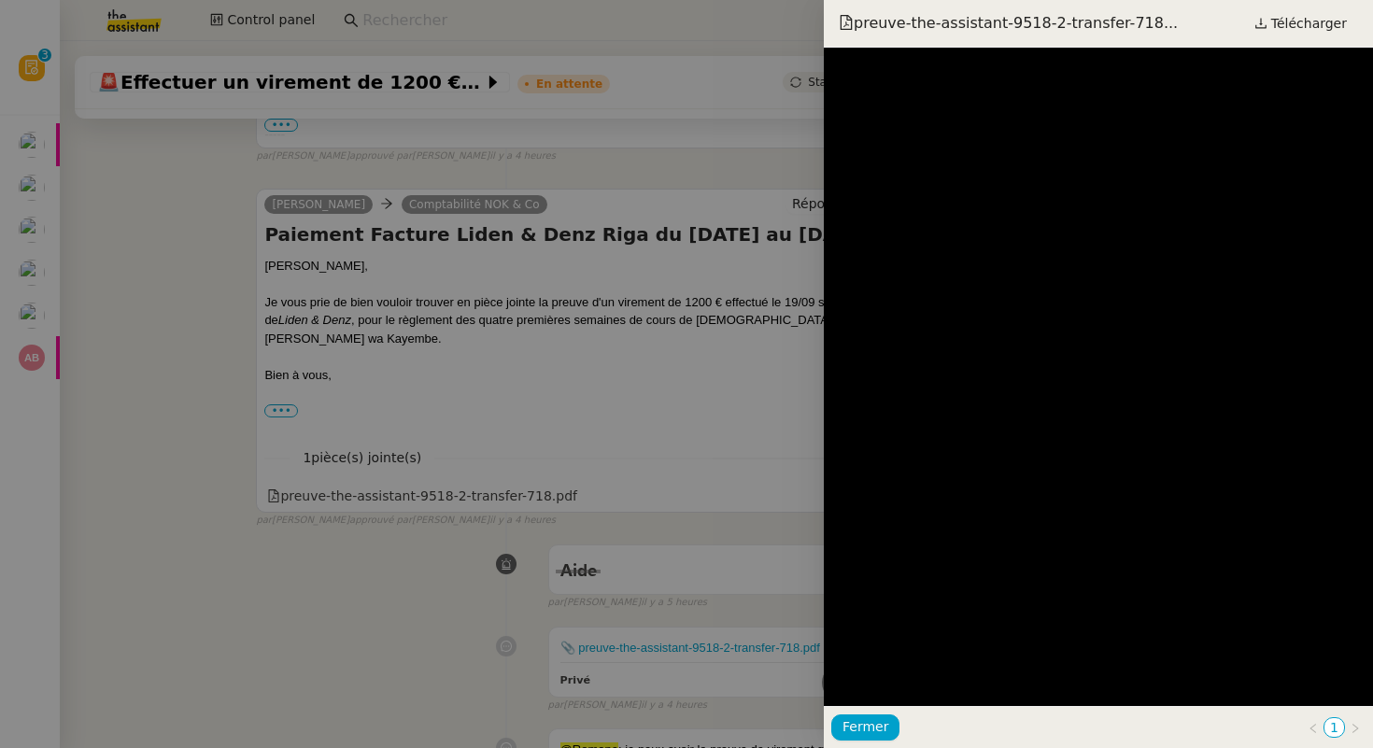
click at [130, 469] on div at bounding box center [686, 374] width 1373 height 748
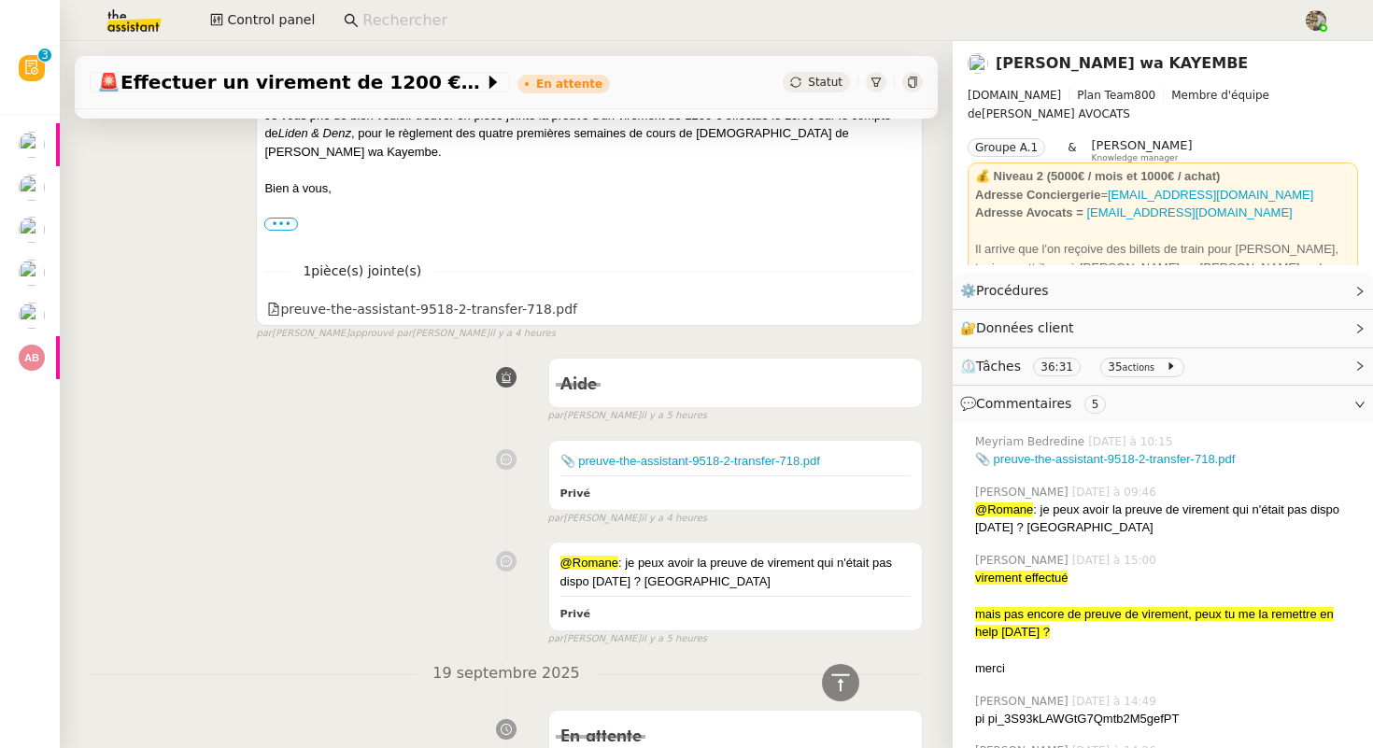
scroll to position [1660, 0]
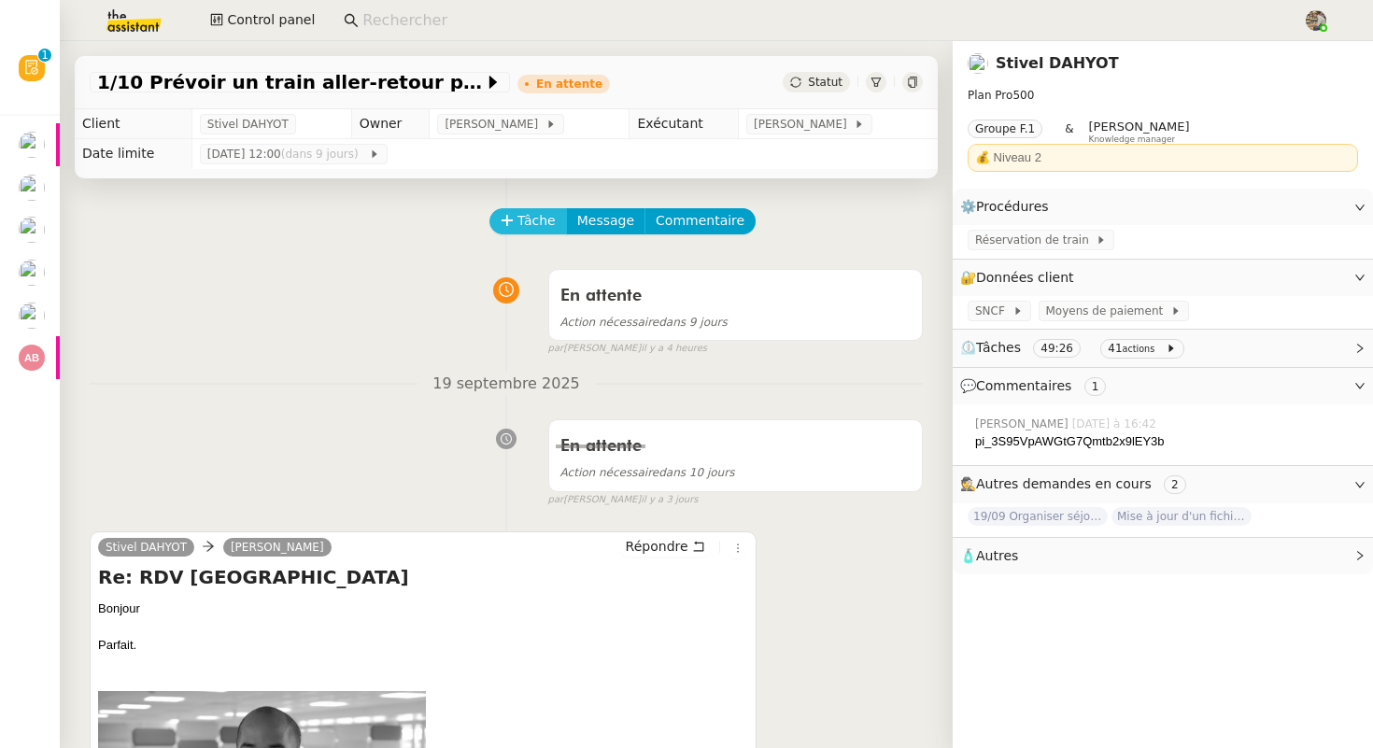
click at [529, 221] on span "Tâche" at bounding box center [536, 220] width 38 height 21
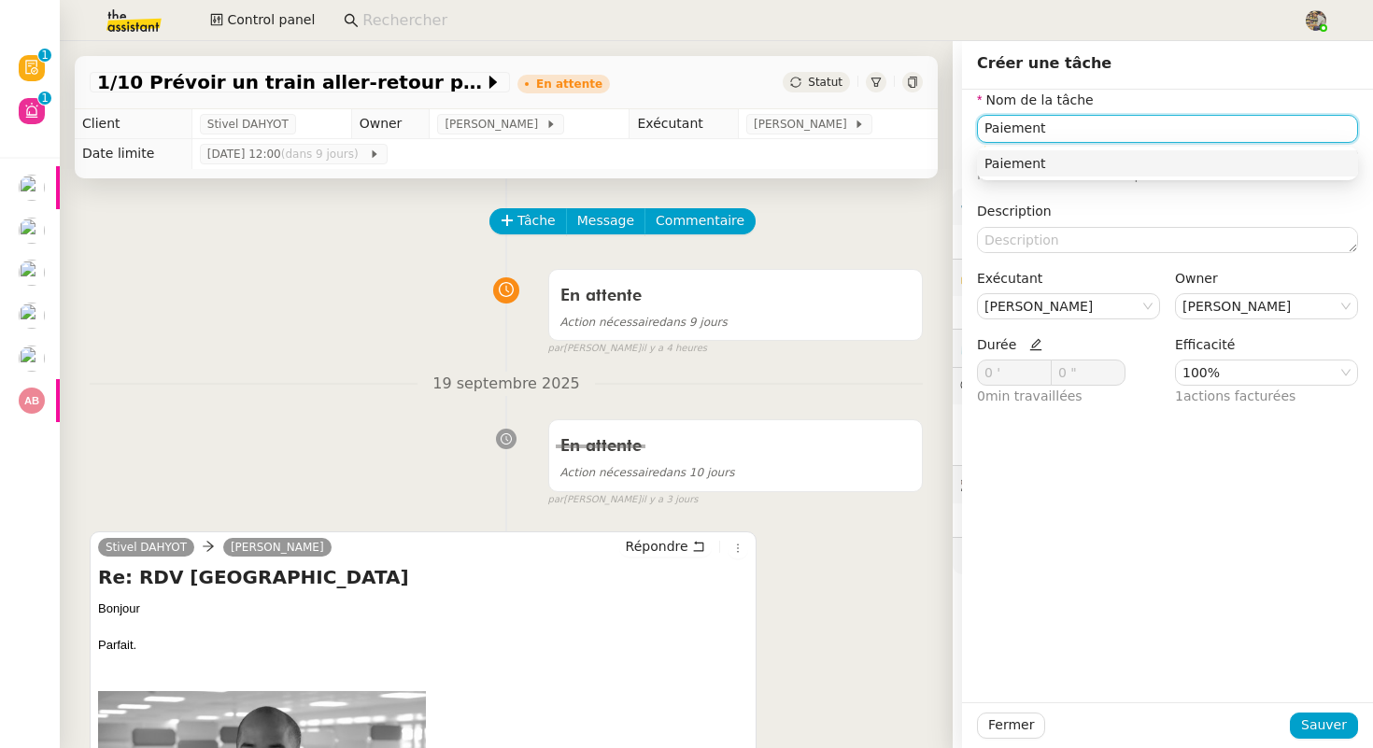
type input "Paiement"
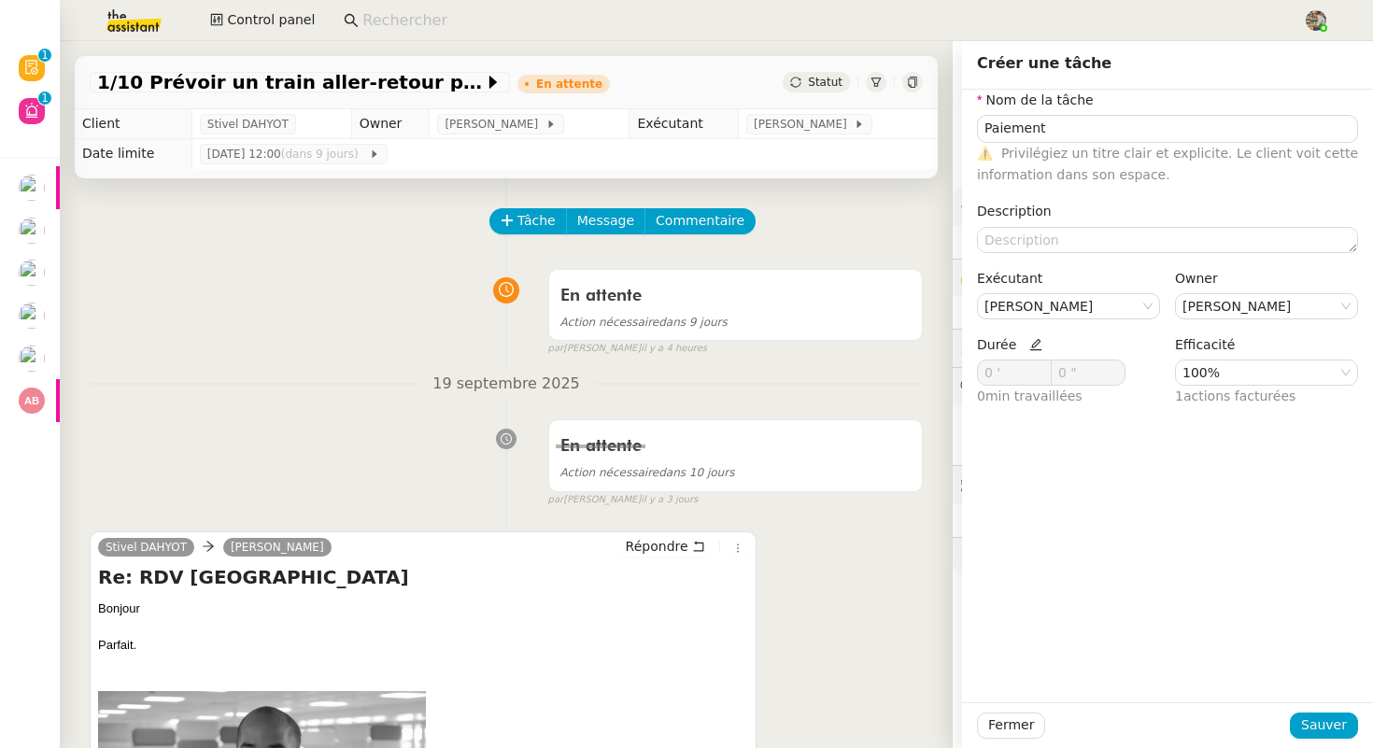
click at [1030, 345] on icon at bounding box center [1035, 345] width 12 height 12
click at [1034, 361] on span at bounding box center [1040, 367] width 21 height 15
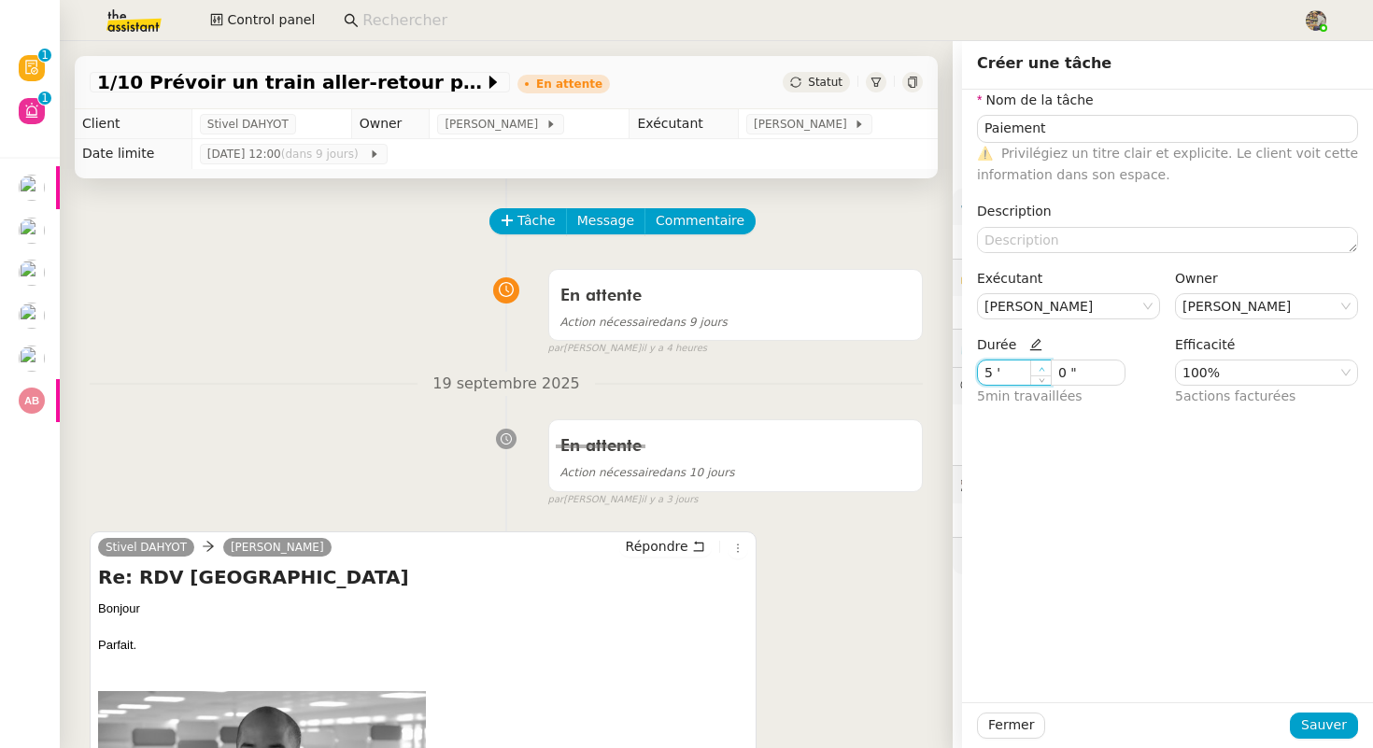
click at [1034, 361] on span at bounding box center [1040, 367] width 21 height 15
type input "7 '"
click at [1034, 361] on span at bounding box center [1040, 367] width 21 height 15
click at [1324, 726] on span "Sauver" at bounding box center [1324, 724] width 46 height 21
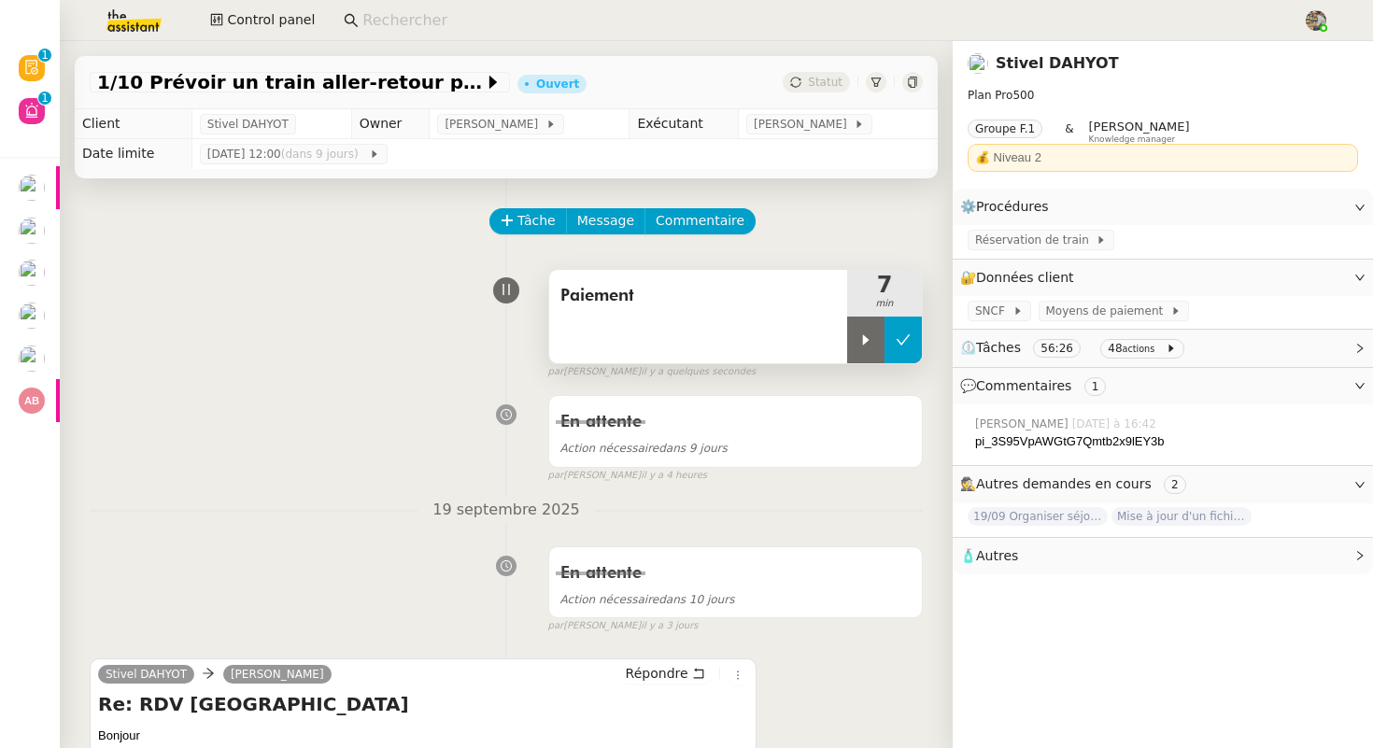
click at [897, 350] on button at bounding box center [902, 340] width 37 height 47
click at [839, 77] on span "Statut" at bounding box center [825, 82] width 35 height 13
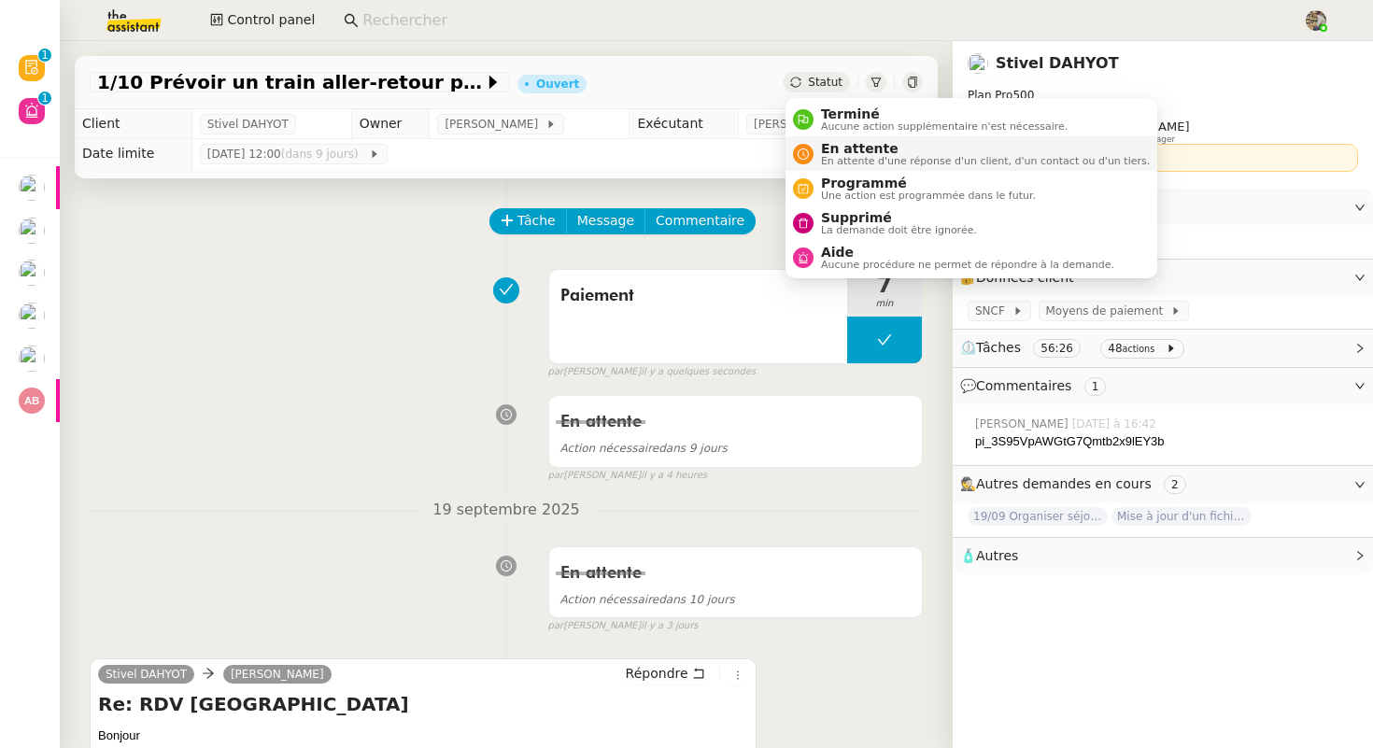
click at [841, 149] on span "En attente" at bounding box center [985, 148] width 329 height 15
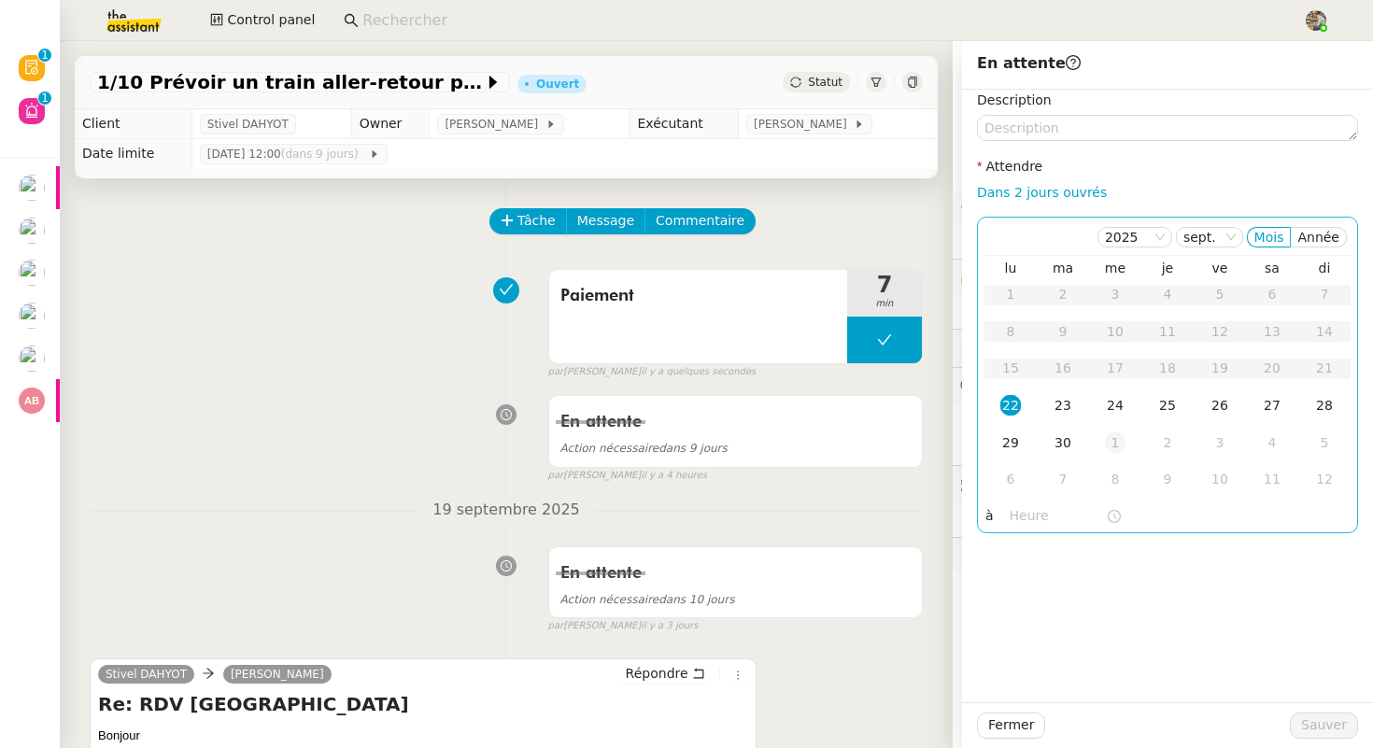
click at [1119, 448] on div "1" at bounding box center [1115, 442] width 21 height 21
click at [1036, 517] on input "text" at bounding box center [1057, 515] width 96 height 21
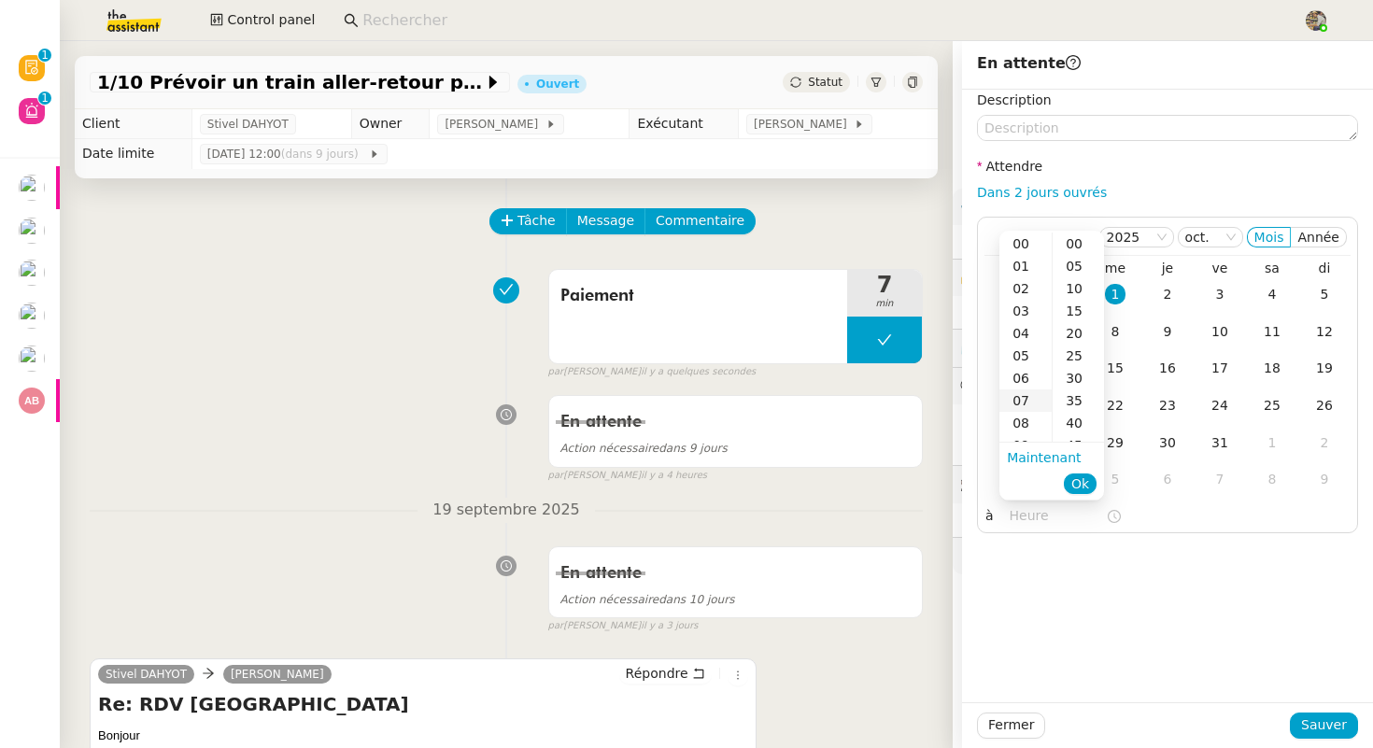
click at [1022, 406] on div "07" at bounding box center [1025, 400] width 52 height 22
click at [1067, 247] on div "20" at bounding box center [1077, 244] width 51 height 22
click at [1067, 247] on div "00" at bounding box center [1077, 244] width 51 height 22
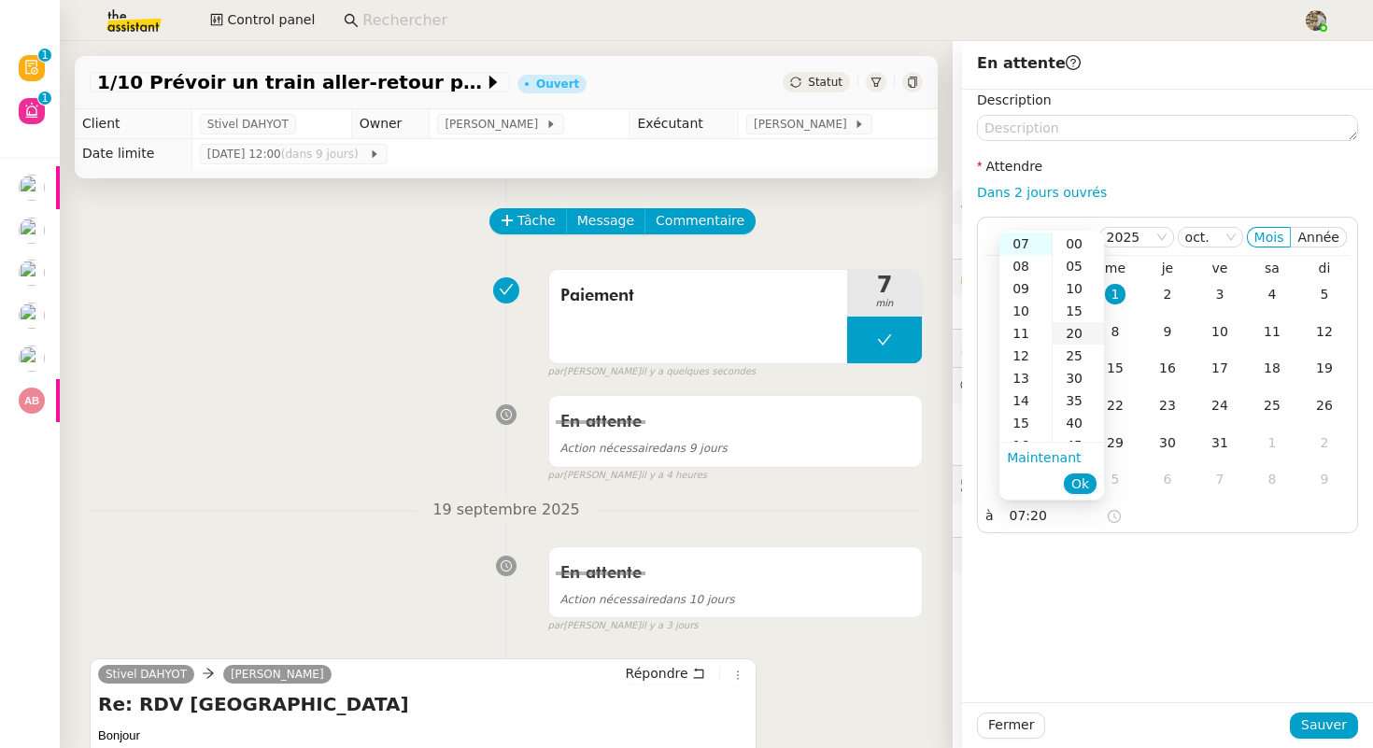
type input "07:00"
click at [1081, 489] on span "Ok" at bounding box center [1080, 483] width 18 height 19
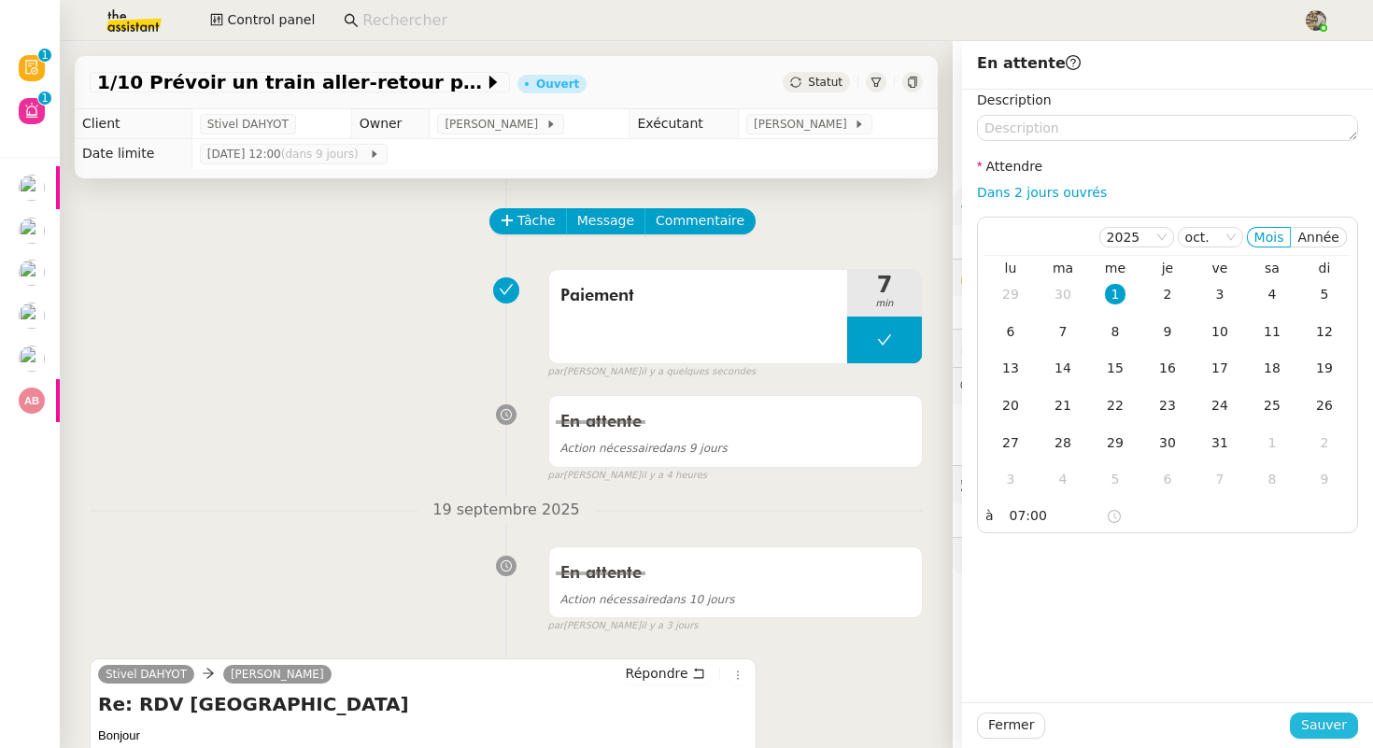
click at [1335, 724] on span "Sauver" at bounding box center [1324, 724] width 46 height 21
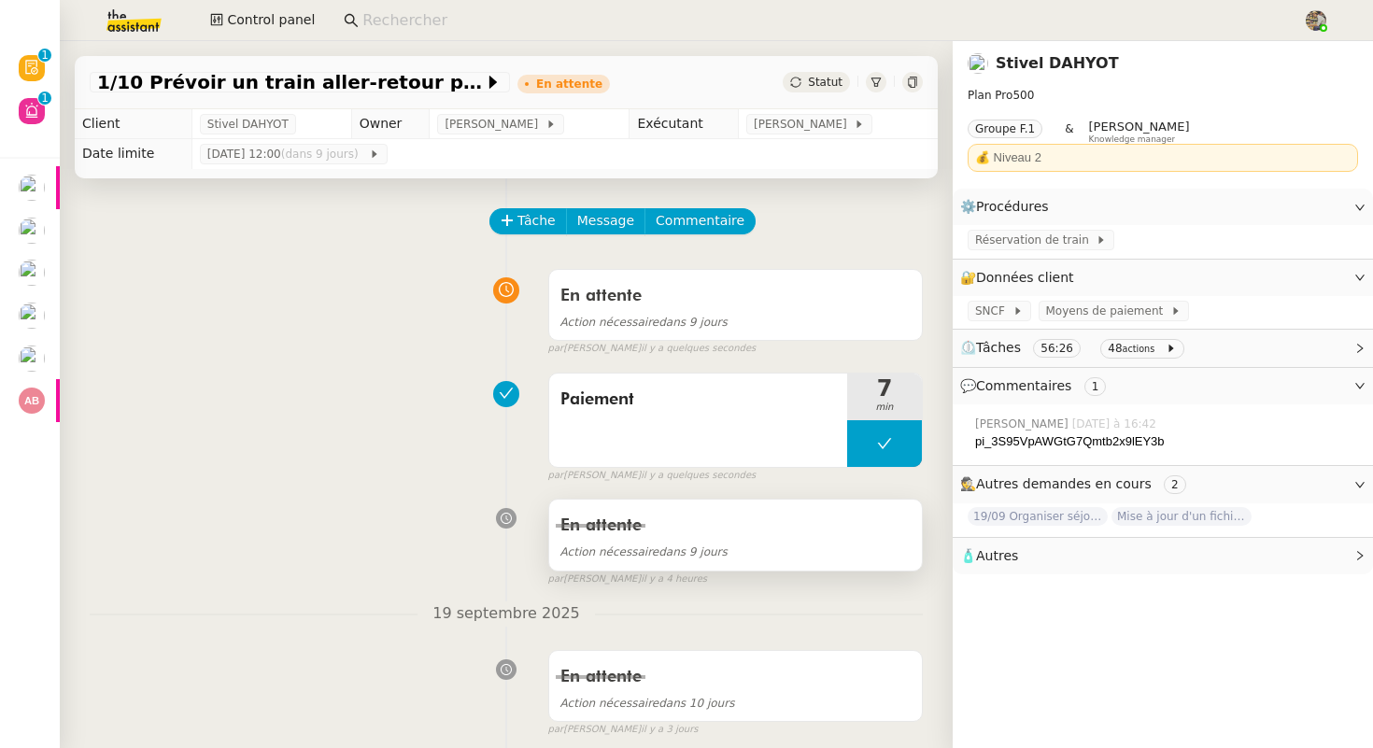
click at [704, 562] on div "En attente Action nécessaire dans 9 jours" at bounding box center [735, 535] width 373 height 70
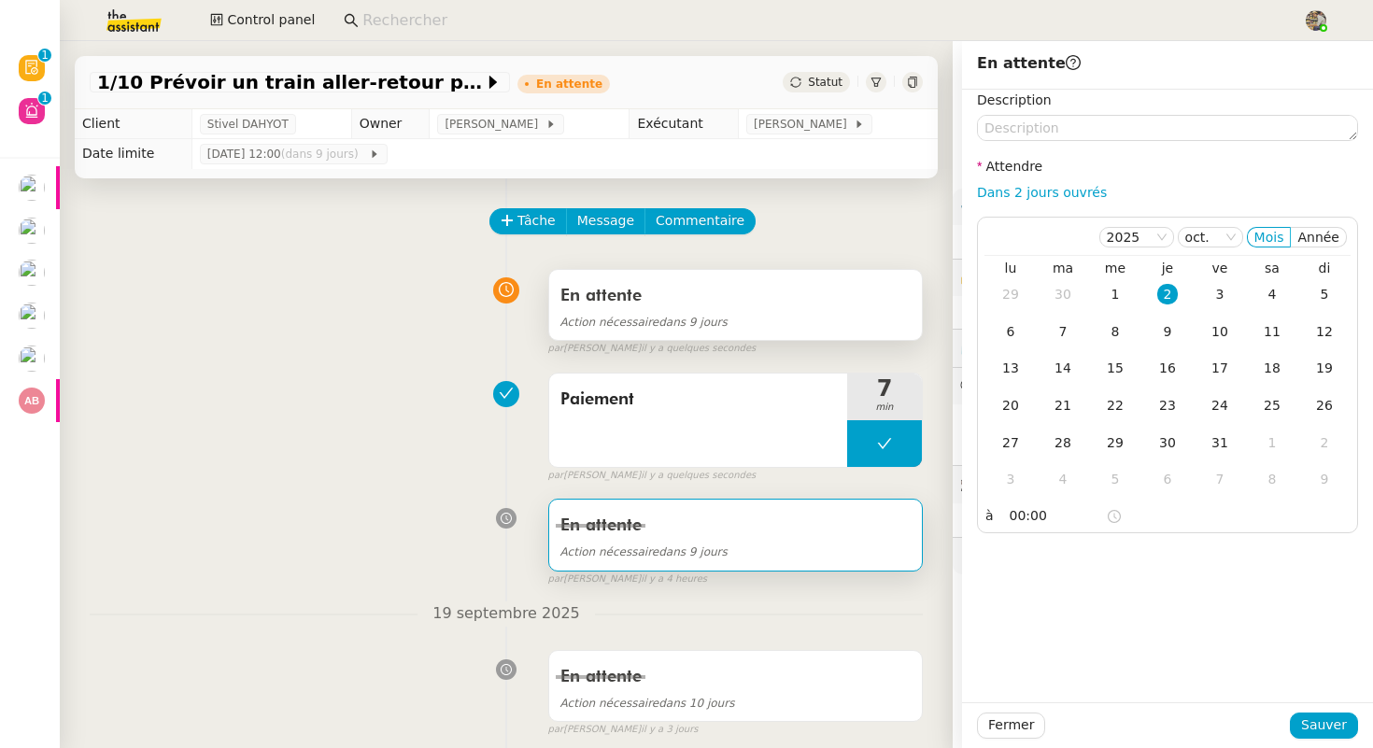
click at [662, 323] on span "Action nécessaire dans 9 jours" at bounding box center [643, 322] width 167 height 13
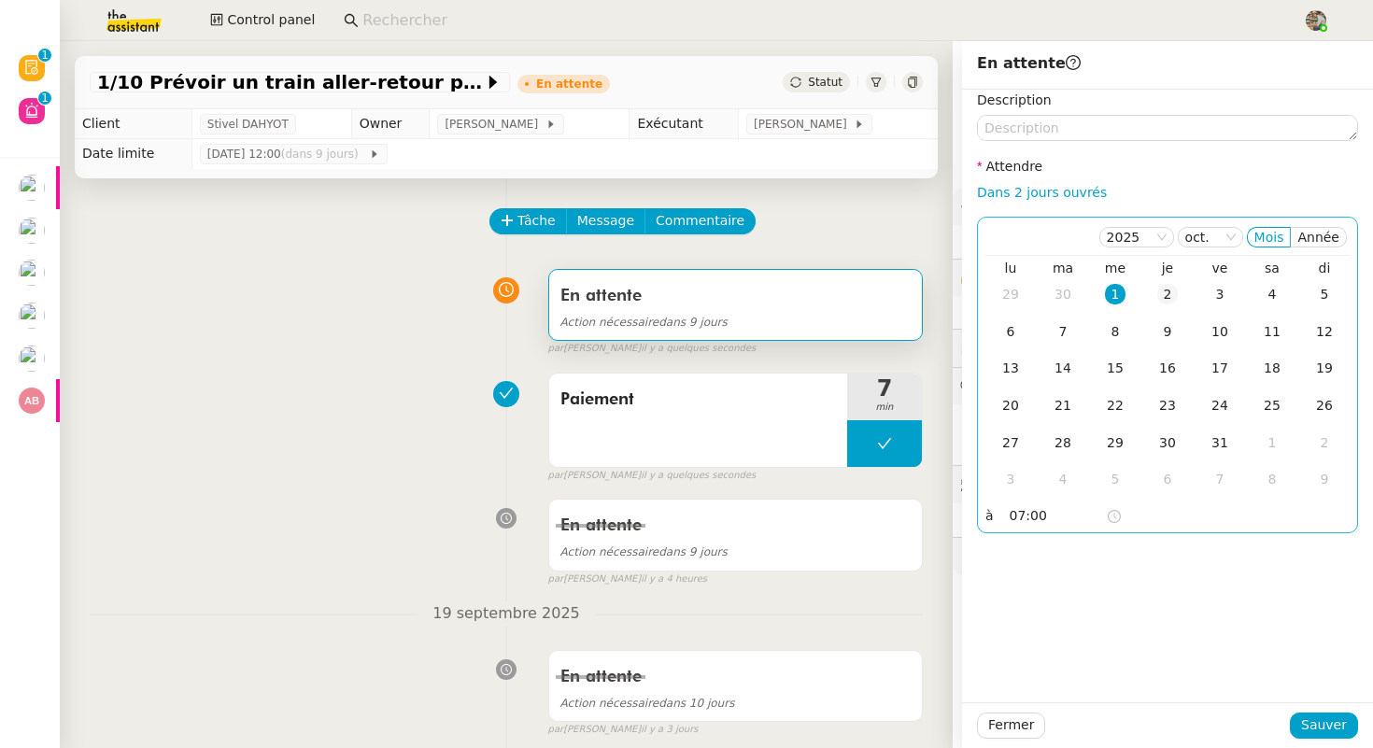
click at [1165, 292] on div "2" at bounding box center [1167, 294] width 21 height 21
click at [1017, 509] on input "07:00" at bounding box center [1057, 515] width 96 height 21
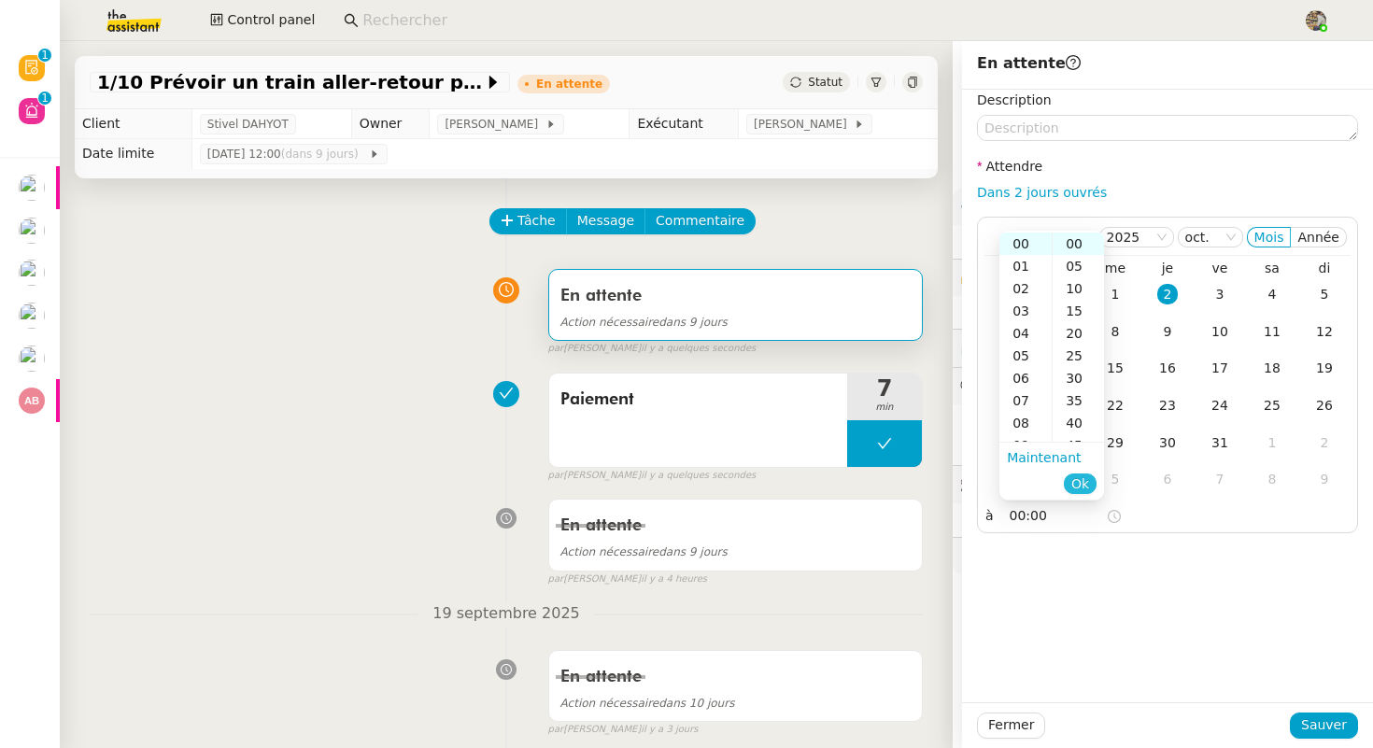
click at [1080, 477] on span "Ok" at bounding box center [1080, 483] width 18 height 19
type input "00:00"
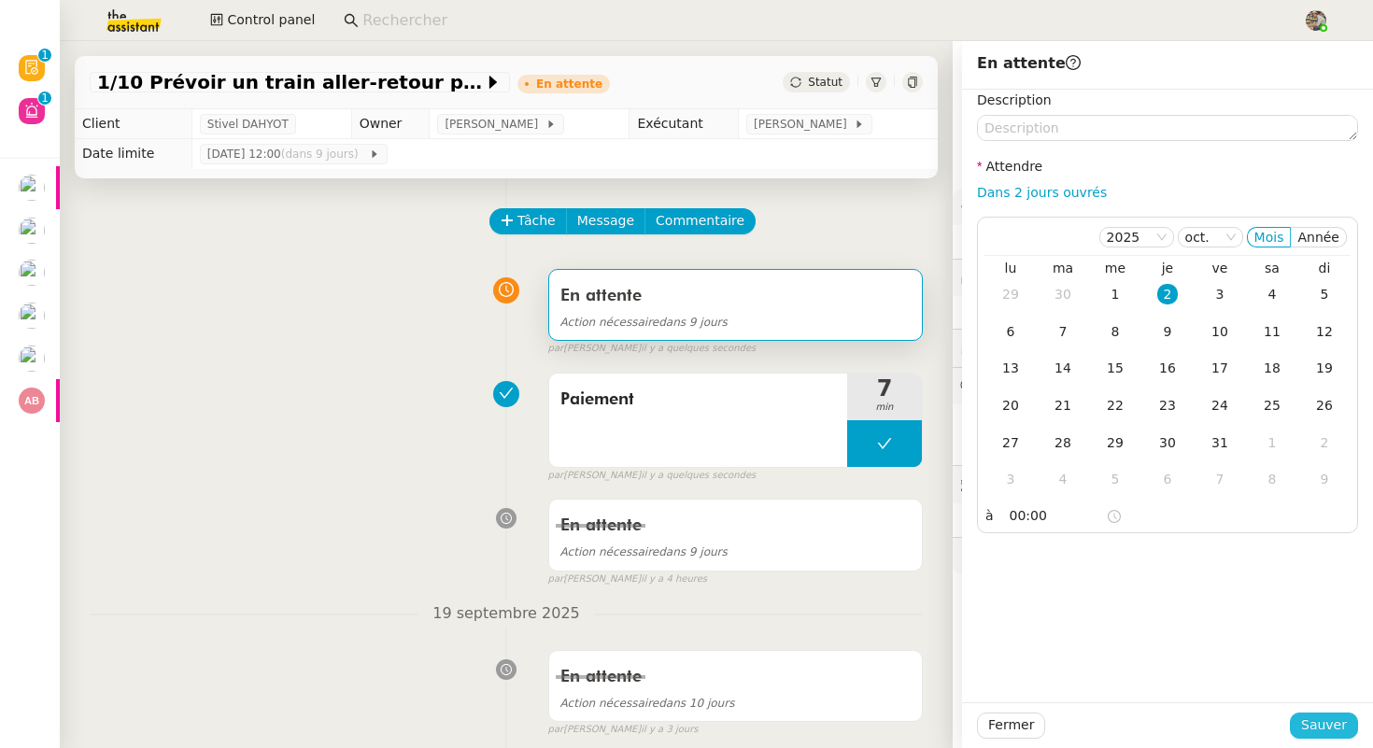
click at [1349, 722] on button "Sauver" at bounding box center [1324, 725] width 68 height 26
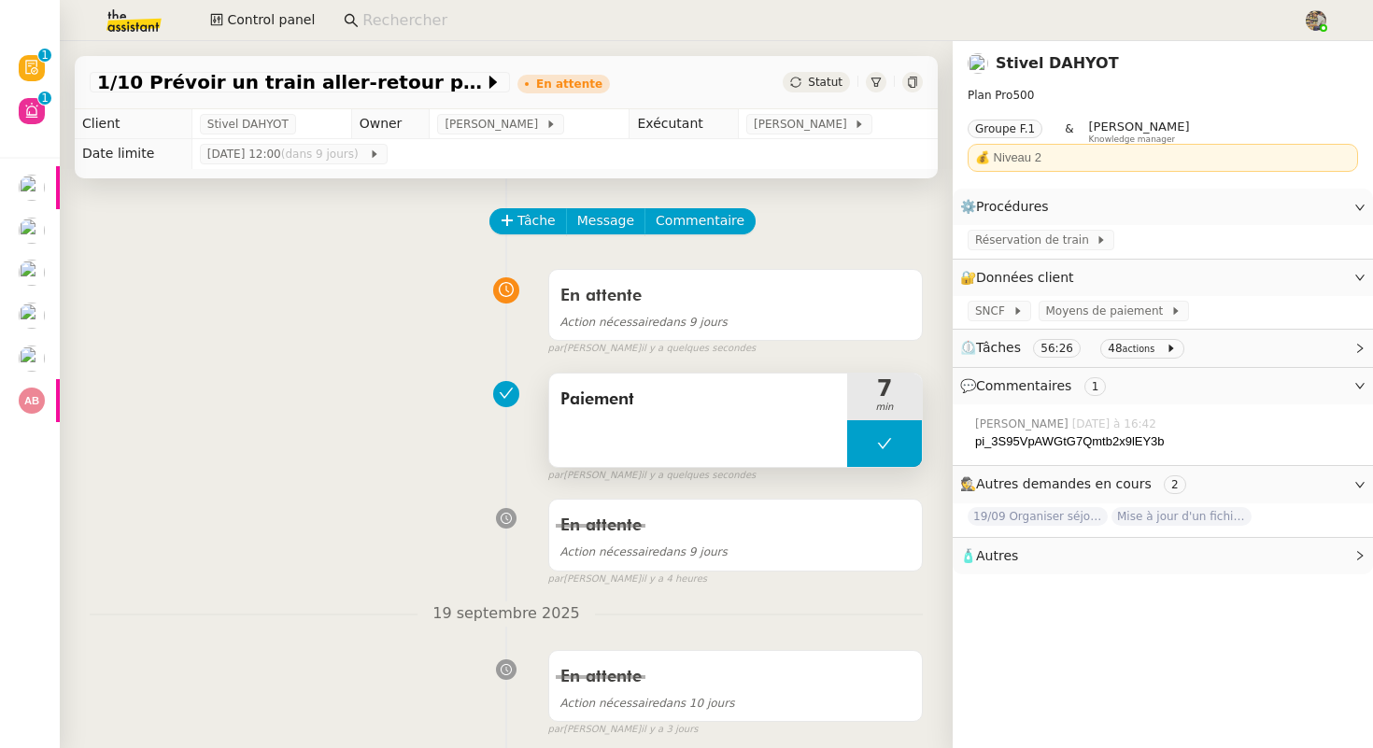
click at [624, 450] on div "Paiement" at bounding box center [698, 420] width 298 height 93
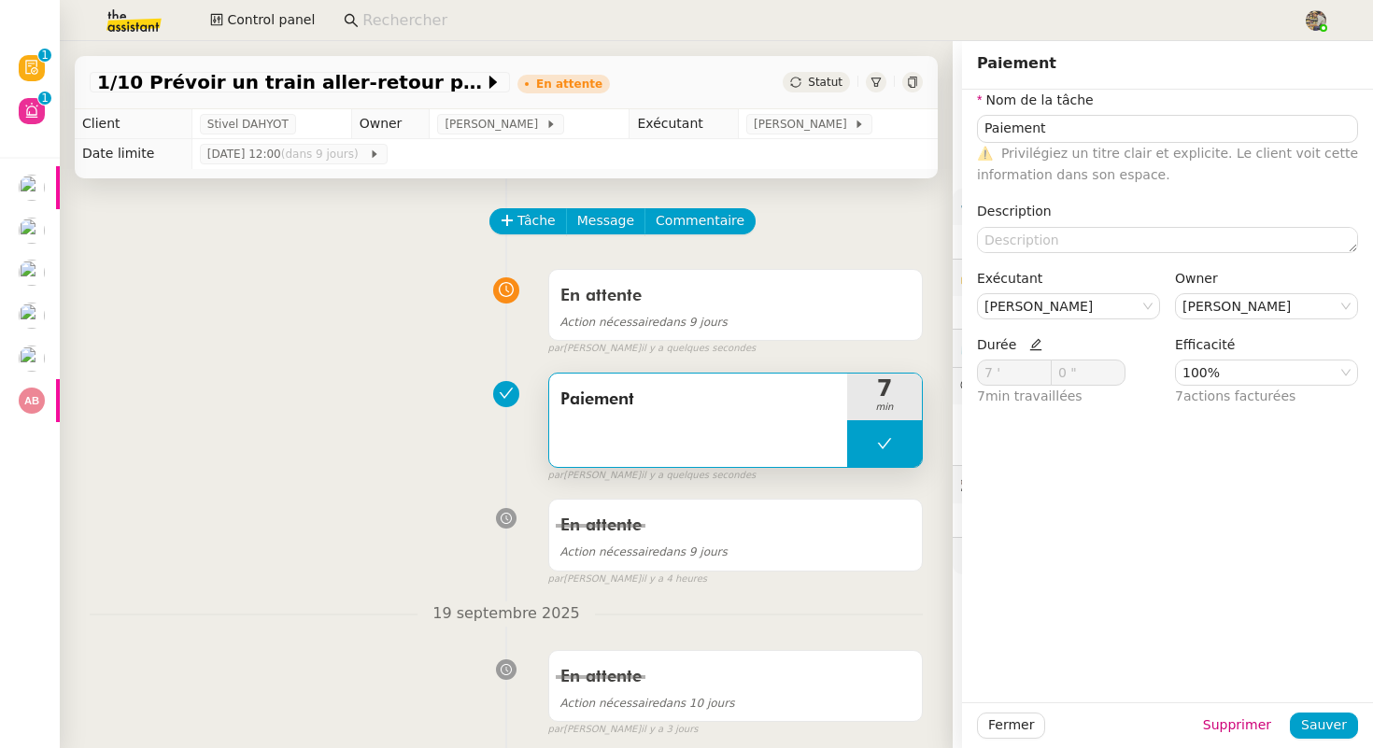
click at [1020, 334] on nz-form-label "Durée" at bounding box center [1009, 346] width 65 height 25
click at [1029, 344] on icon at bounding box center [1035, 345] width 12 height 12
click at [1030, 384] on span at bounding box center [1040, 378] width 21 height 15
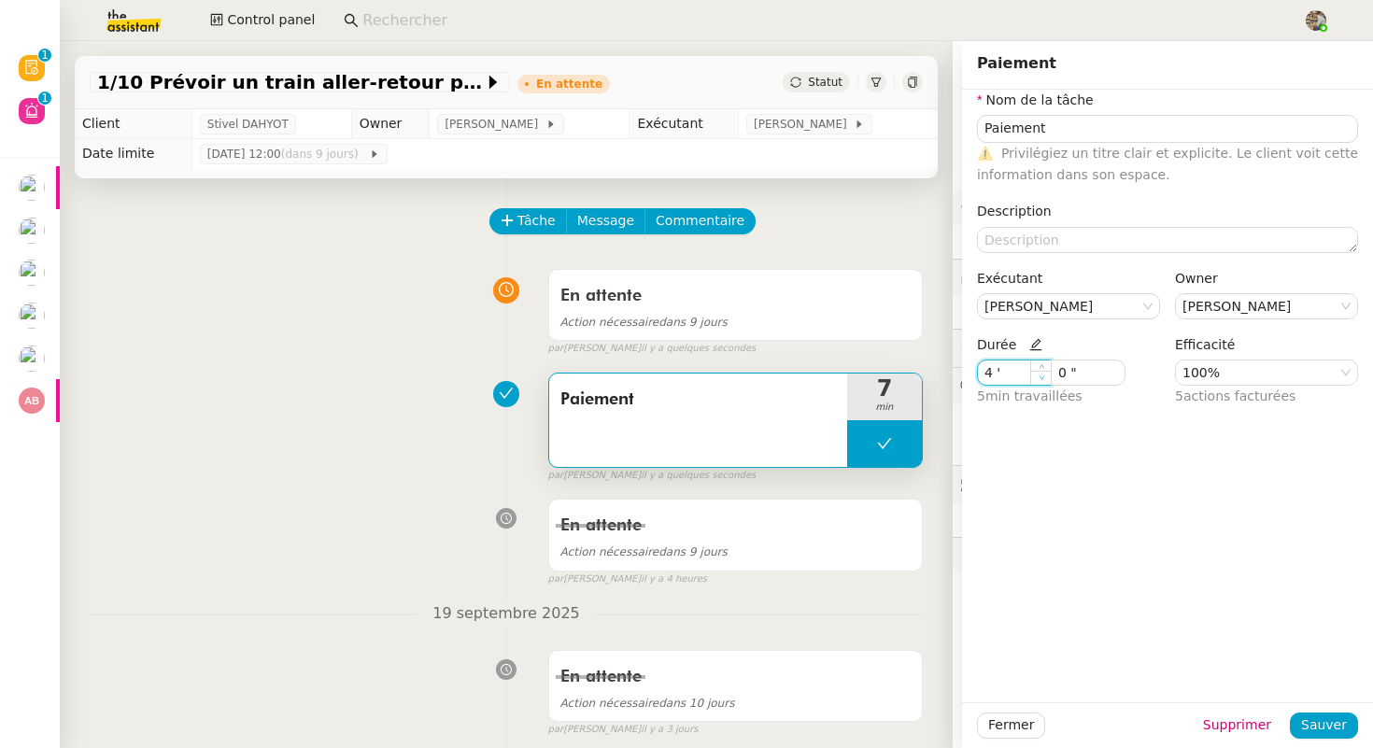
type input "3 '"
click at [1030, 384] on span at bounding box center [1040, 378] width 21 height 15
click at [1321, 729] on span "Sauver" at bounding box center [1324, 724] width 46 height 21
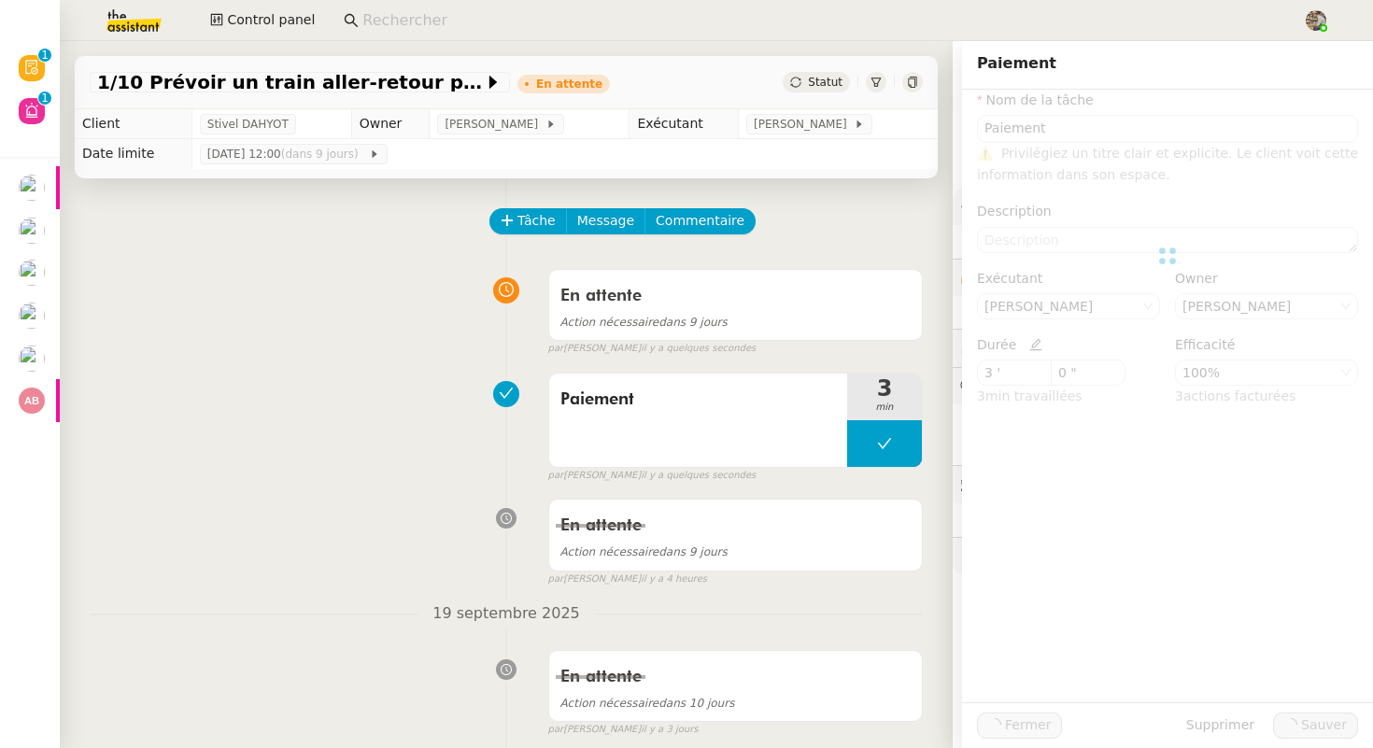
click at [387, 470] on div "Paiement 3 min false par Charles G. il y a quelques secondes" at bounding box center [506, 424] width 833 height 120
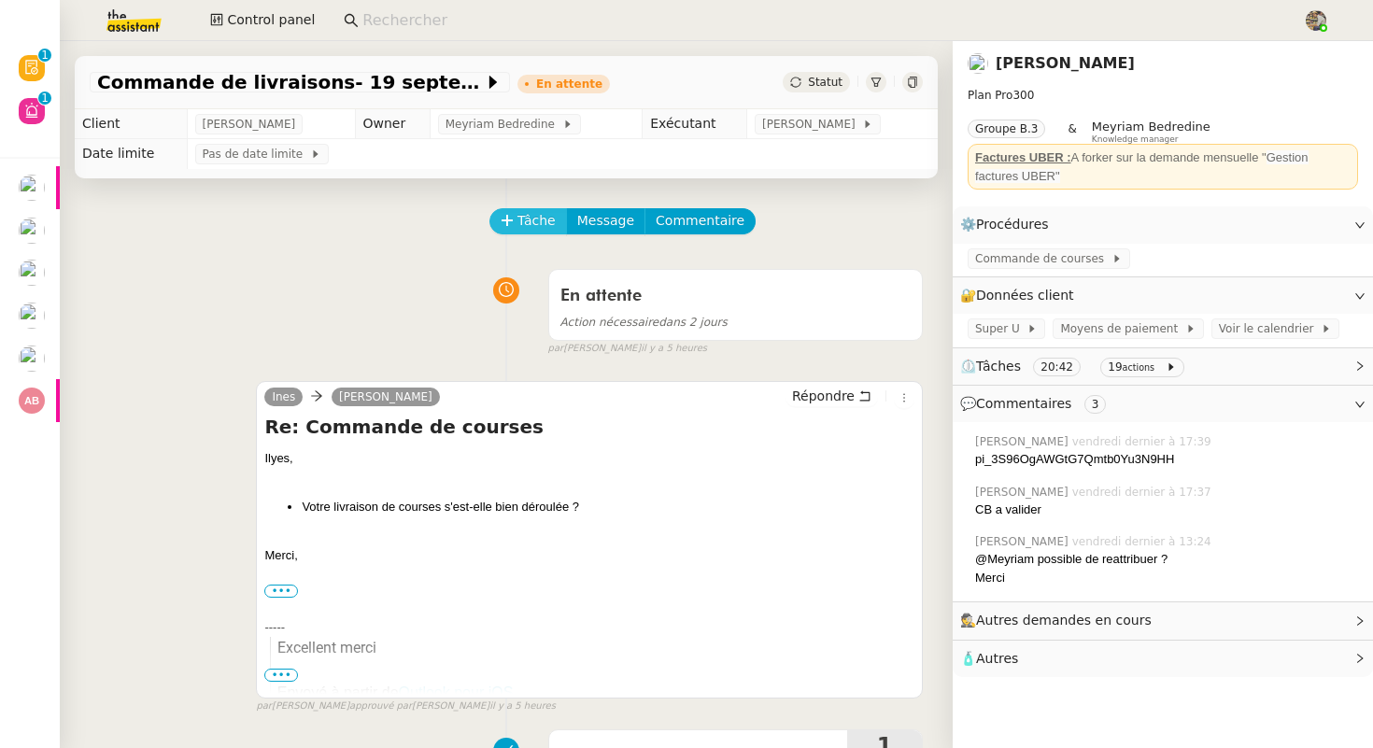
click at [530, 218] on span "Tâche" at bounding box center [536, 220] width 38 height 21
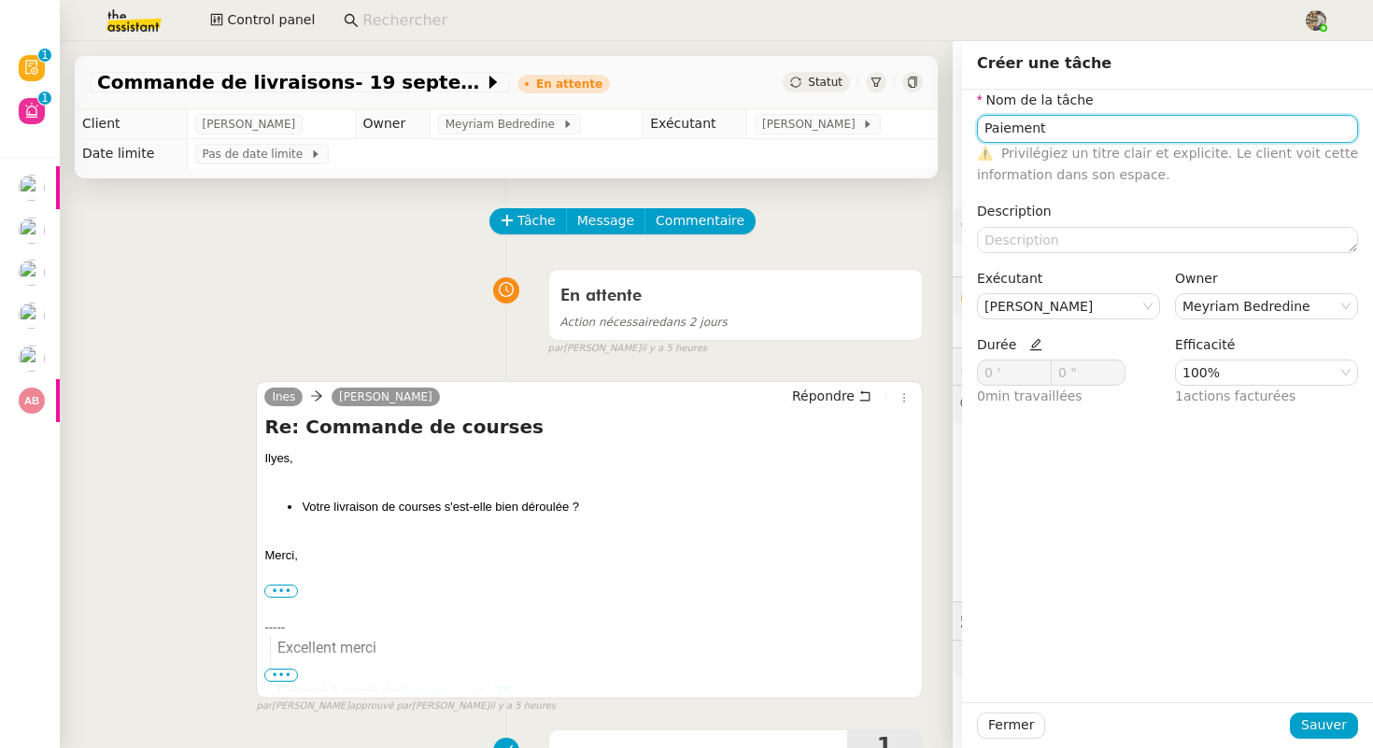
type input "Paiement"
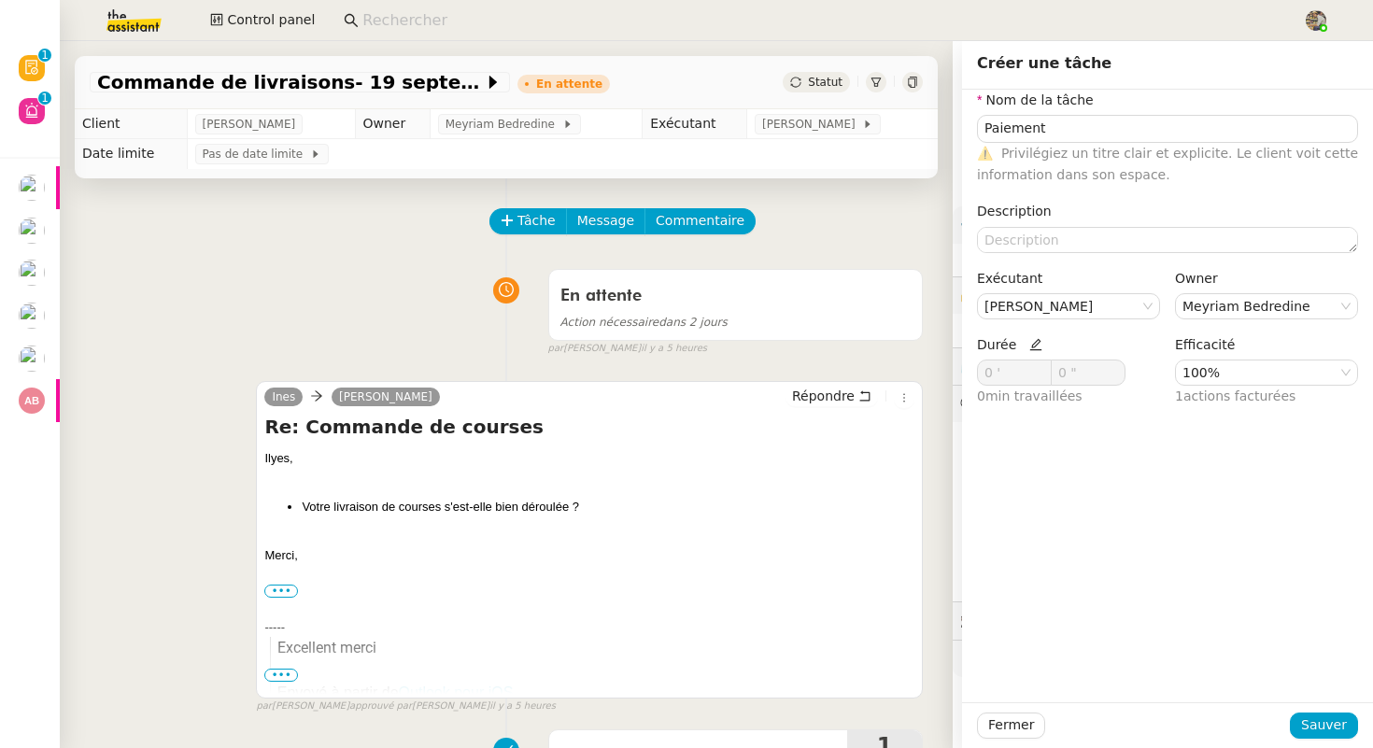
click at [1029, 342] on icon at bounding box center [1035, 344] width 13 height 13
type input "1 '"
click at [1036, 368] on span at bounding box center [1041, 368] width 11 height 11
click at [1324, 728] on span "Sauver" at bounding box center [1324, 724] width 46 height 21
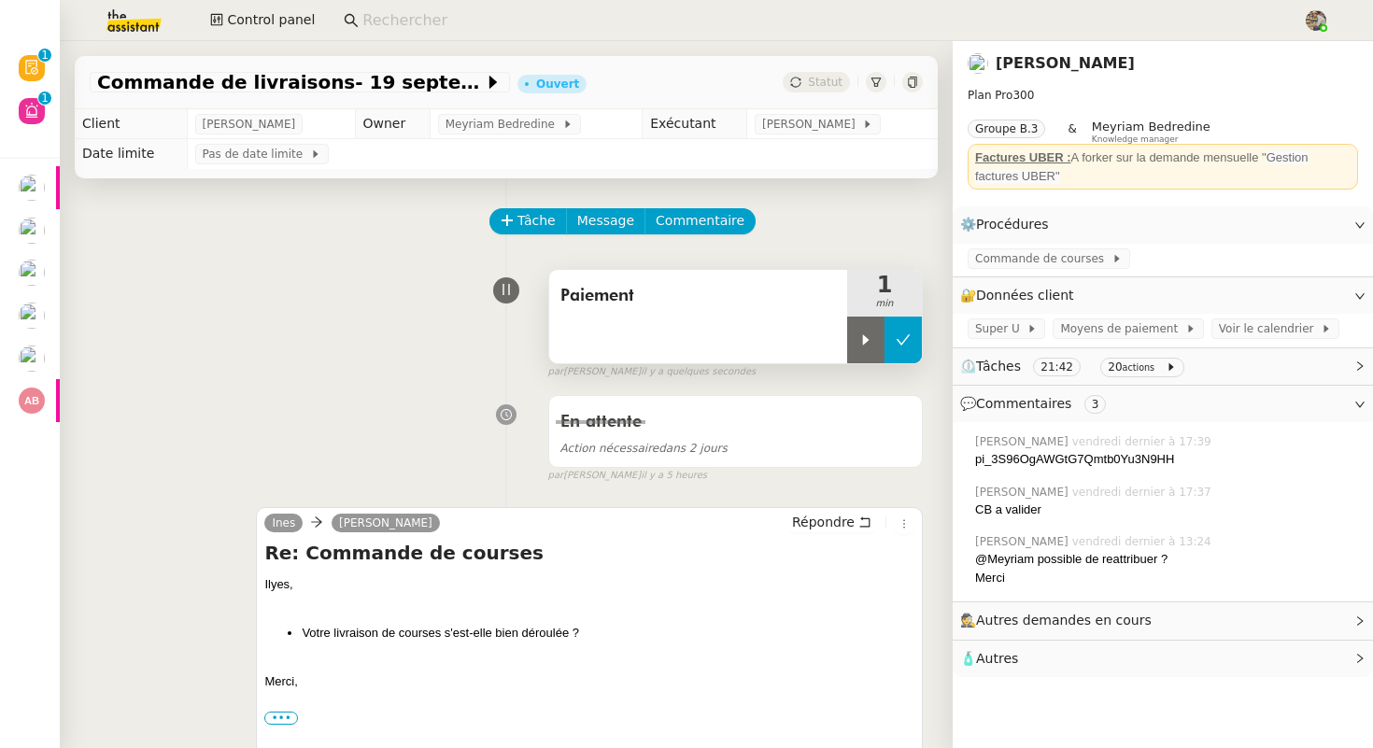
click at [919, 337] on button at bounding box center [902, 340] width 37 height 47
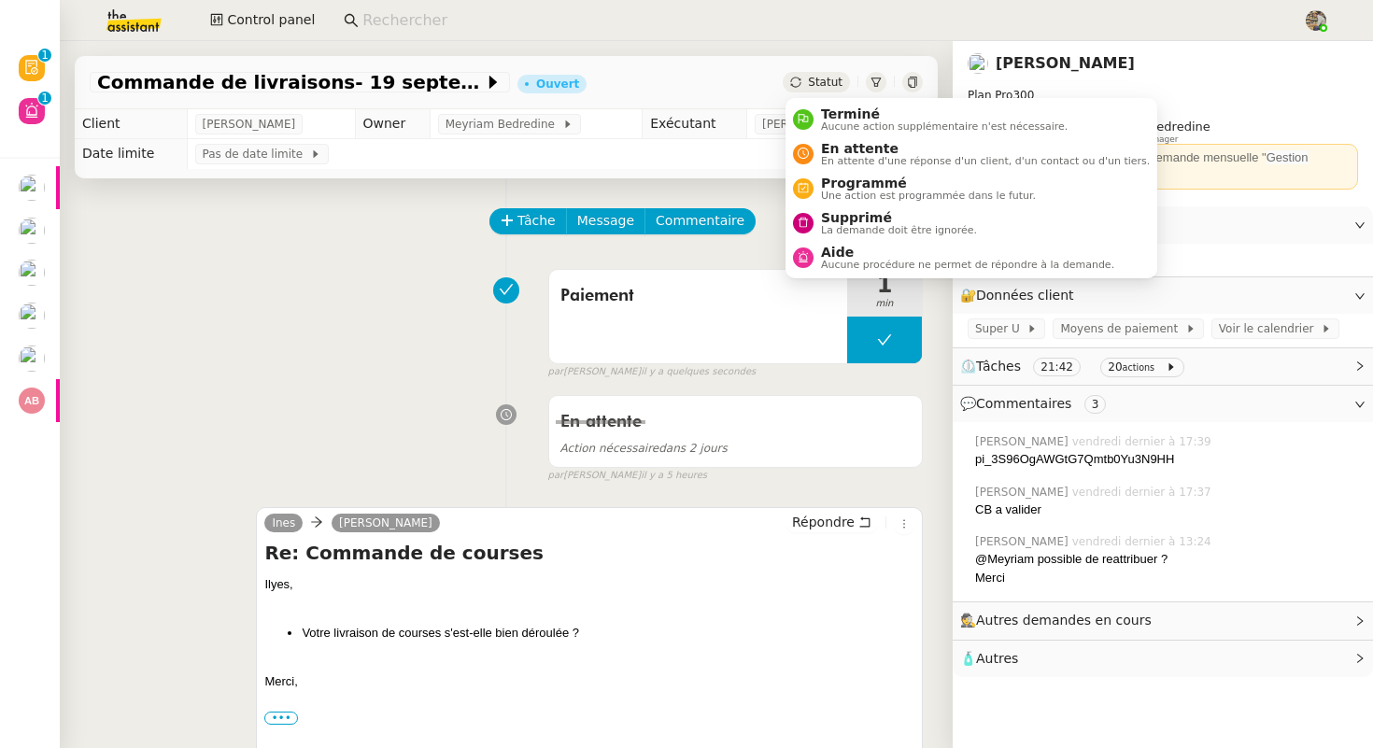
click at [821, 77] on span "Statut" at bounding box center [825, 82] width 35 height 13
click at [830, 156] on span "En attente d'une réponse d'un client, d'un contact ou d'un tiers." at bounding box center [985, 161] width 329 height 10
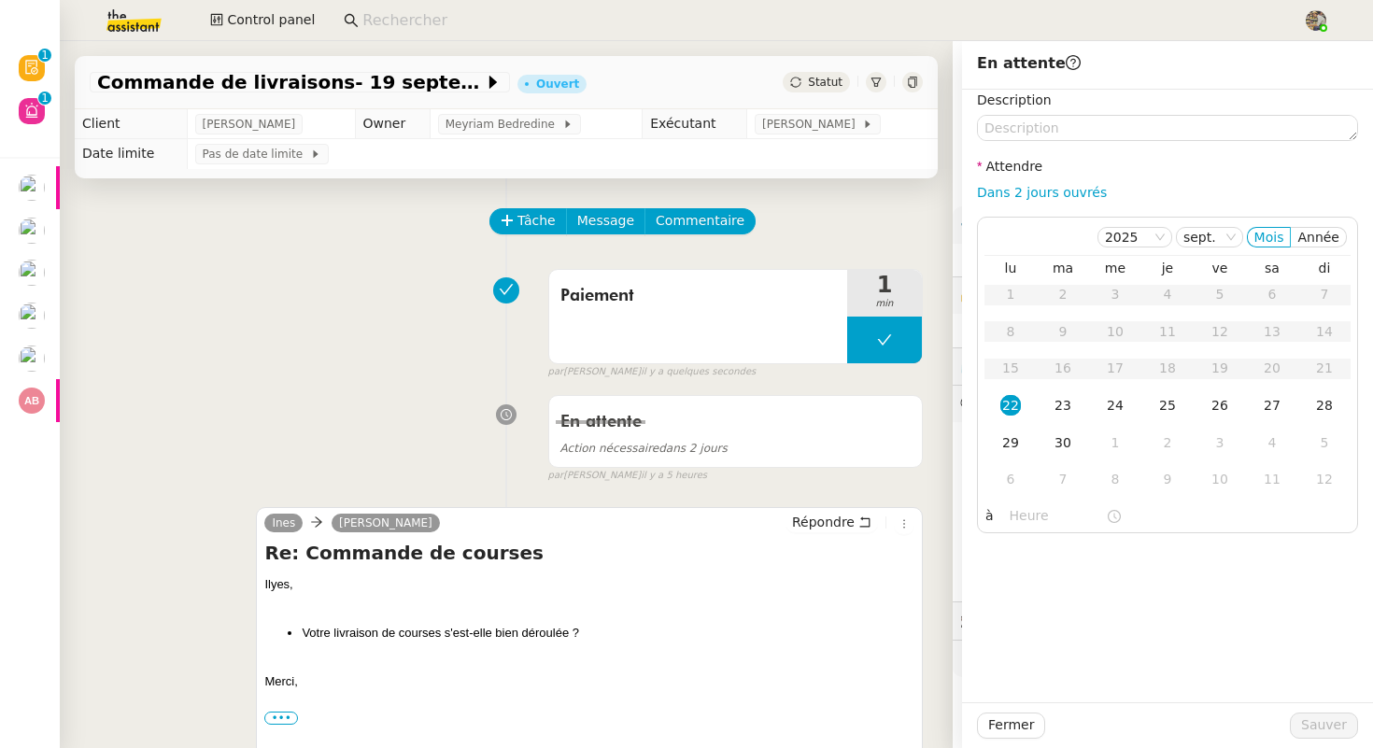
click at [1026, 180] on nz-form-label "Attendre" at bounding box center [1009, 168] width 65 height 25
click at [1026, 197] on link "Dans 2 jours ouvrés" at bounding box center [1042, 192] width 130 height 15
type input "07:00"
click at [1318, 733] on span "Sauver" at bounding box center [1324, 724] width 46 height 21
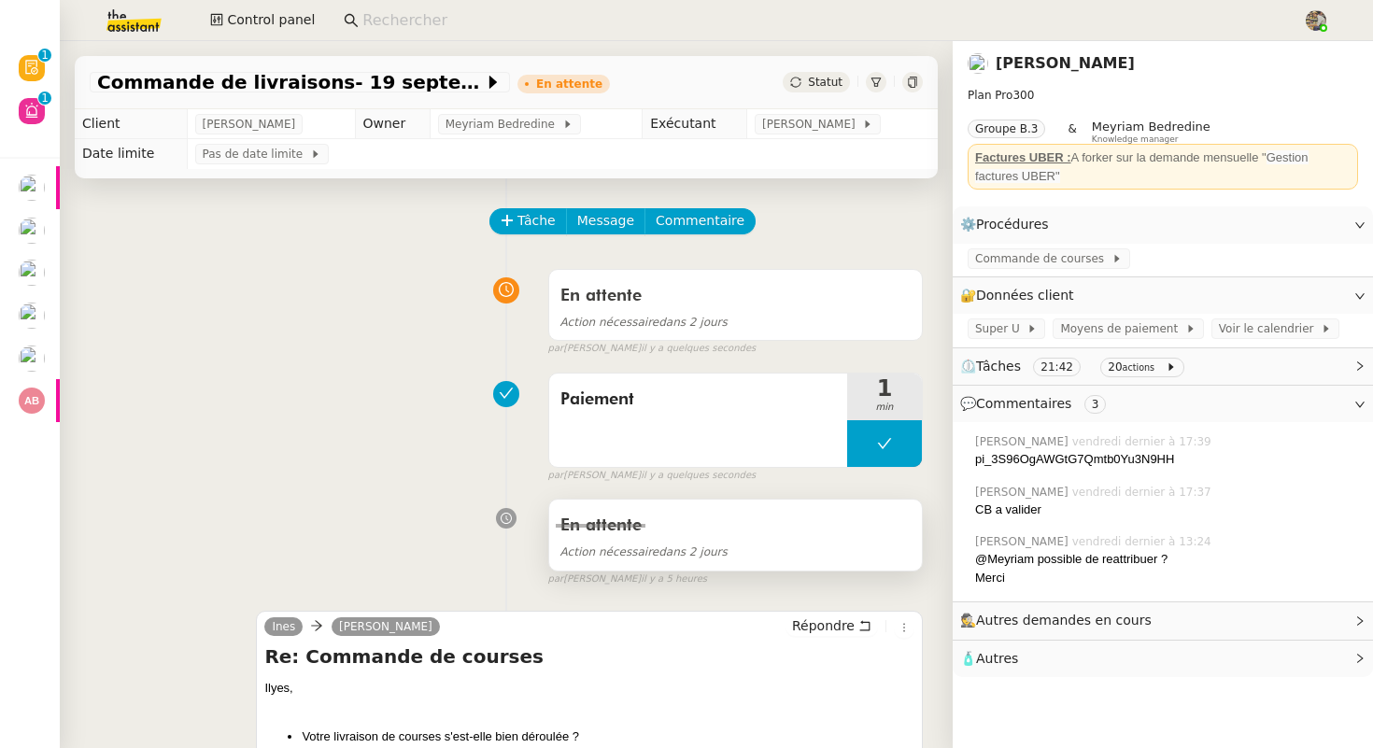
click at [714, 536] on div "En attente" at bounding box center [735, 526] width 350 height 30
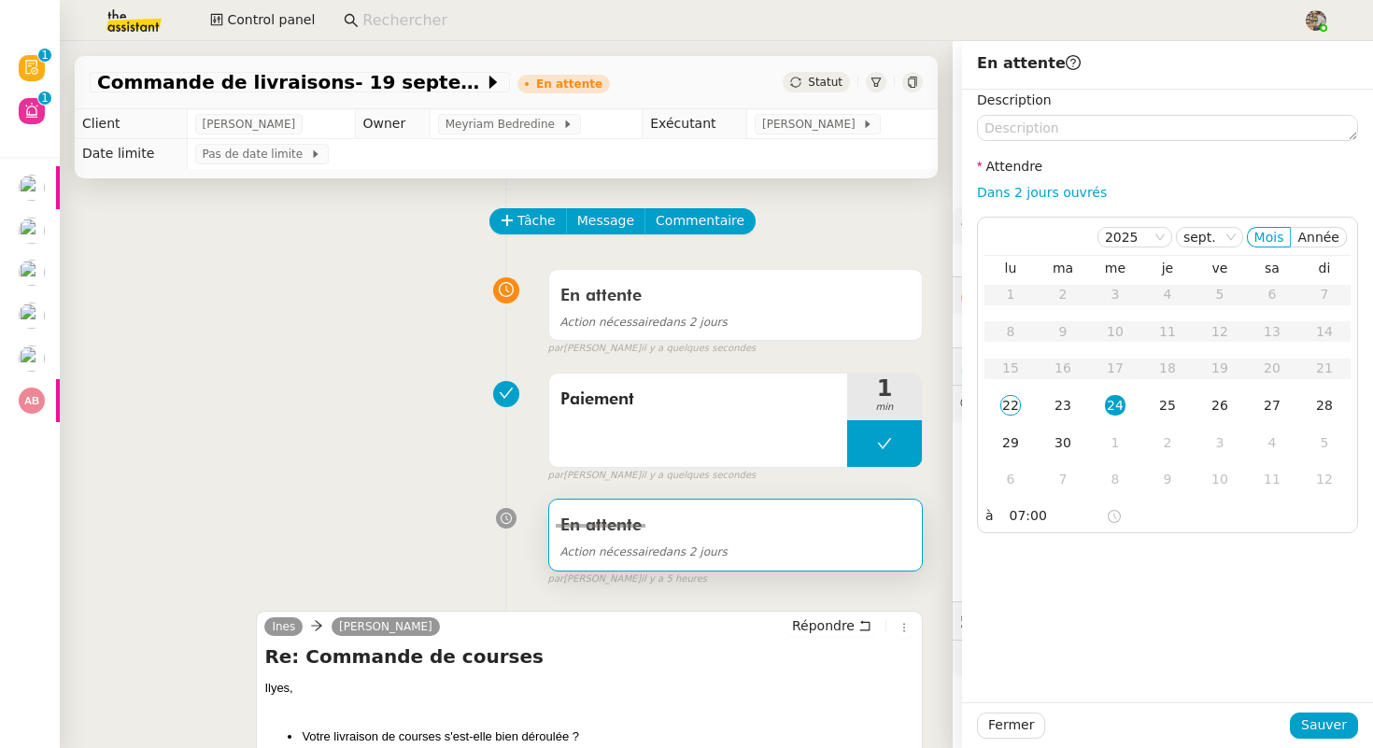
click at [374, 494] on div "En attente Action nécessaire dans 2 jours false par [PERSON_NAME] il y a 5 heur…" at bounding box center [506, 538] width 833 height 96
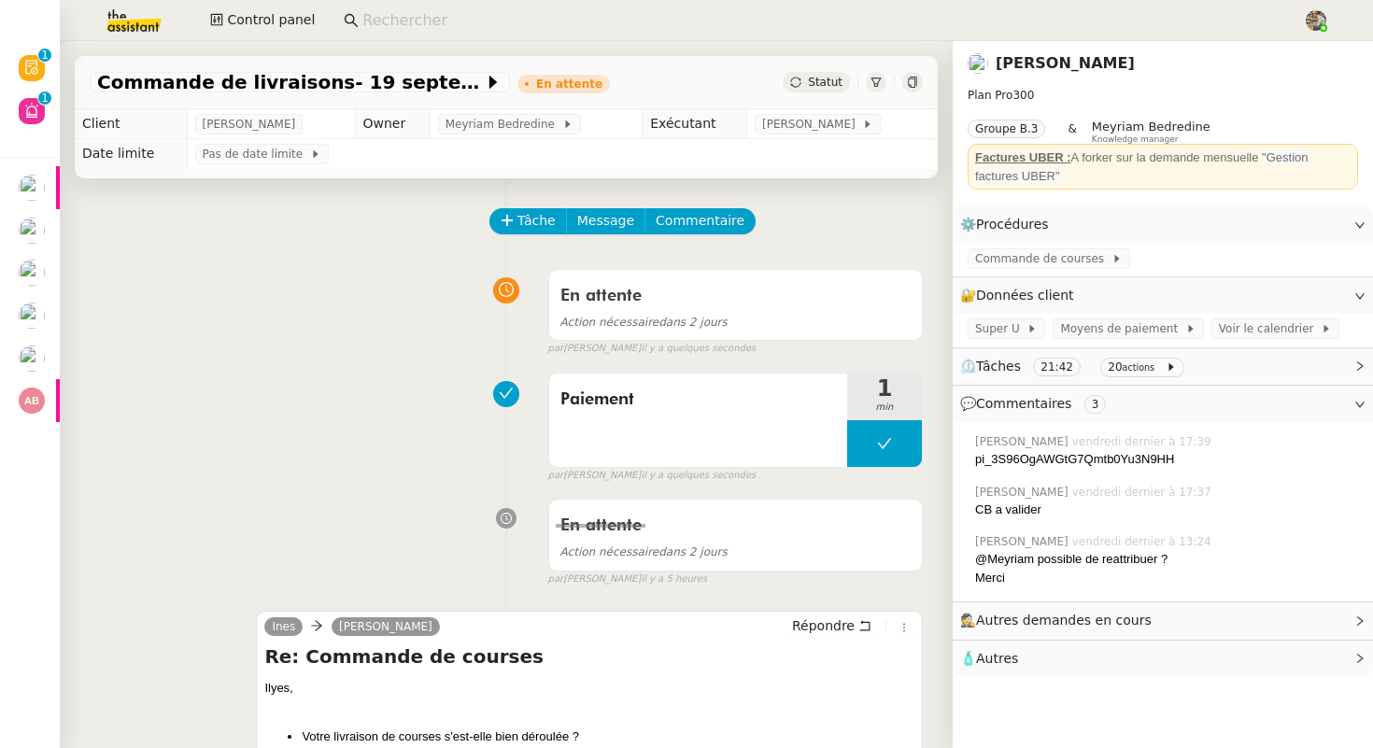
scroll to position [797, 0]
